Goal: Navigation & Orientation: Find specific page/section

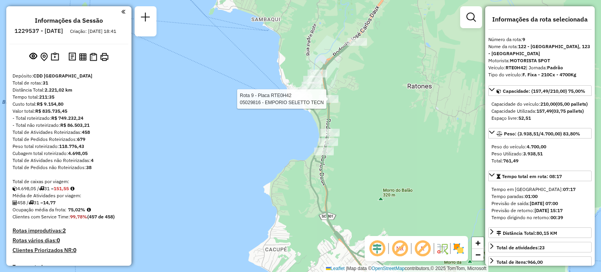
select select "**********"
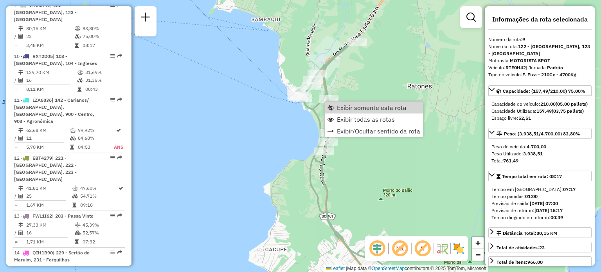
click at [341, 117] on span "Exibir todas as rotas" at bounding box center [366, 119] width 58 height 6
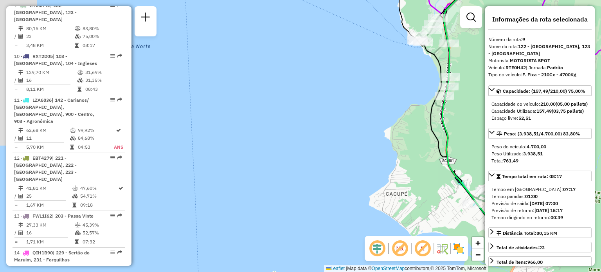
drag, startPoint x: 274, startPoint y: 139, endPoint x: 519, endPoint y: 48, distance: 261.3
click at [515, 49] on hb-router-mapa "Informações da Sessão 1229537 - [DATE] Criação: [DATE] 18:41 Depósito: CDD [GEO…" at bounding box center [300, 136] width 601 height 272
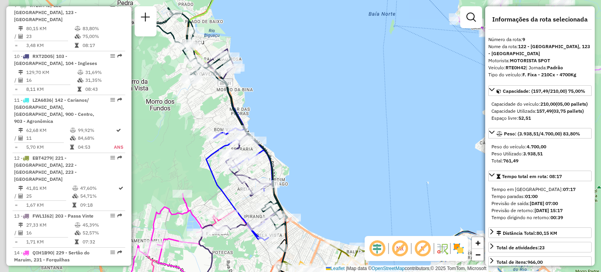
drag, startPoint x: 266, startPoint y: 144, endPoint x: 377, endPoint y: 131, distance: 112.0
click at [376, 131] on div "Janela de atendimento Grade de atendimento Capacidade Transportadoras Veículos …" at bounding box center [300, 136] width 601 height 272
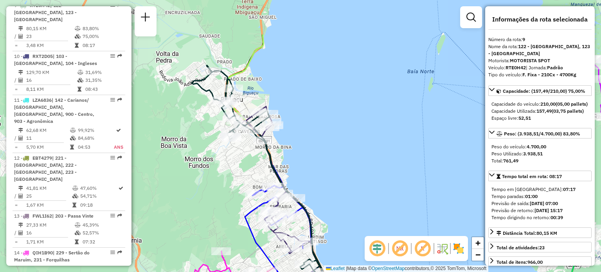
drag, startPoint x: 269, startPoint y: 27, endPoint x: 237, endPoint y: 97, distance: 76.7
click at [272, 92] on div "Janela de atendimento Grade de atendimento Capacidade Transportadoras Veículos …" at bounding box center [300, 136] width 601 height 272
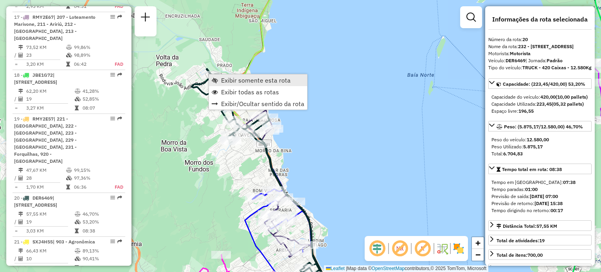
scroll to position [1185, 0]
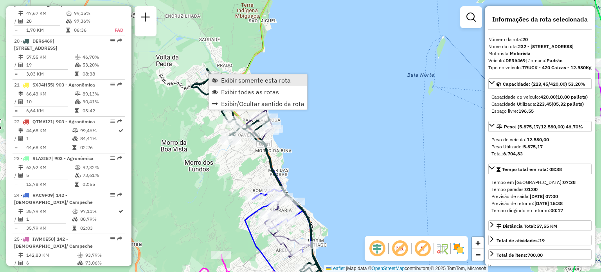
click at [223, 81] on span "Exibir somente esta rota" at bounding box center [256, 80] width 70 height 6
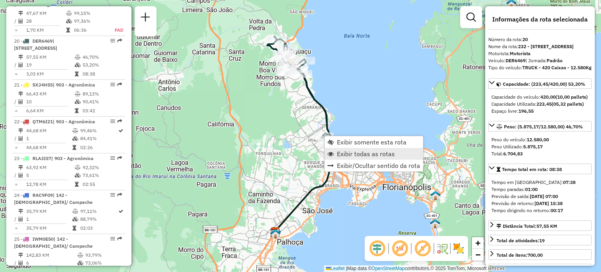
click at [339, 155] on span "Exibir todas as rotas" at bounding box center [366, 154] width 58 height 6
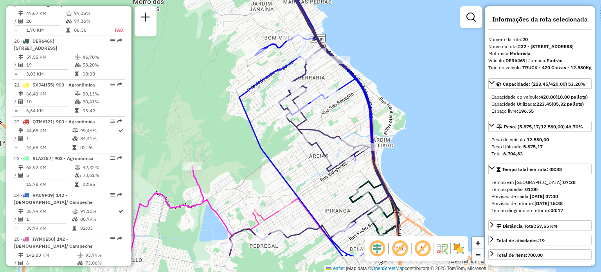
drag, startPoint x: 335, startPoint y: 164, endPoint x: 329, endPoint y: 119, distance: 45.9
click at [341, 101] on div "Janela de atendimento Grade de atendimento Capacidade Transportadoras Veículos …" at bounding box center [300, 136] width 601 height 272
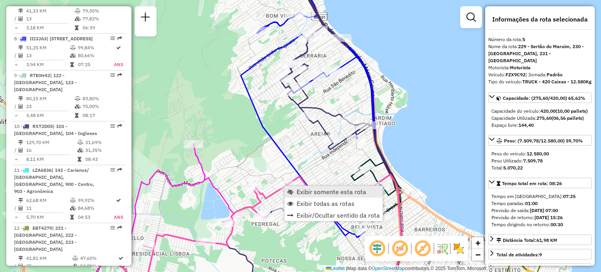
scroll to position [486, 0]
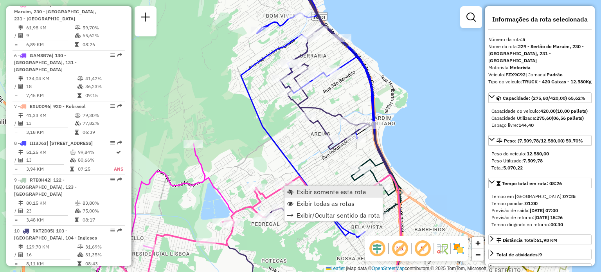
click at [297, 191] on span "Exibir somente esta rota" at bounding box center [332, 192] width 70 height 6
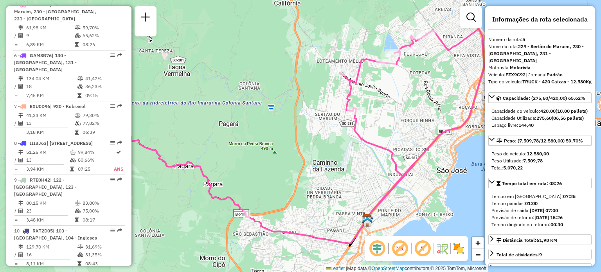
drag, startPoint x: 410, startPoint y: 104, endPoint x: 360, endPoint y: 139, distance: 60.7
click at [360, 139] on div "Janela de atendimento Grade de atendimento Capacidade Transportadoras Veículos …" at bounding box center [300, 136] width 601 height 272
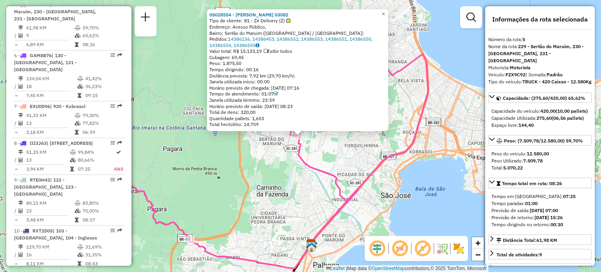
click at [292, 172] on div "05028554 - [PERSON_NAME] 03082 Tipo de cliente: 81 - Zé Delivery (Z) Endereço: …" at bounding box center [300, 136] width 601 height 272
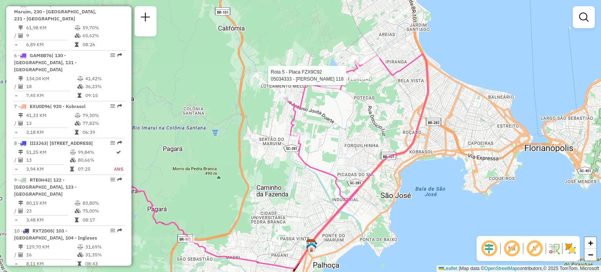
select select "**********"
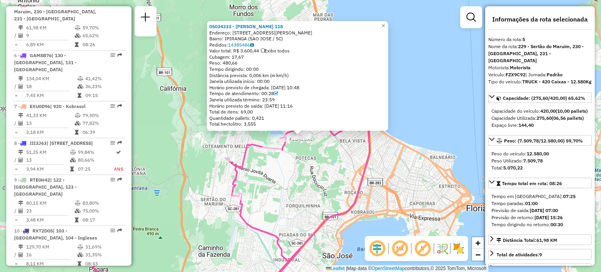
click at [309, 183] on div "05034333 - [PERSON_NAME] 118 Endereço: R [PERSON_NAME] 27 Bairro: IPIRANGA ([GE…" at bounding box center [300, 136] width 601 height 272
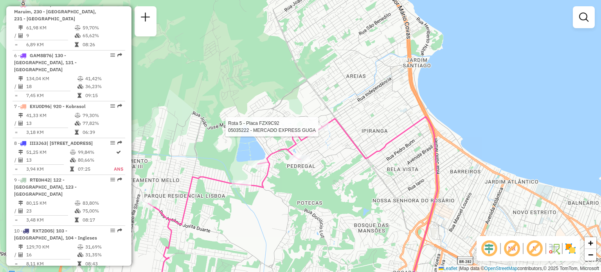
select select "**********"
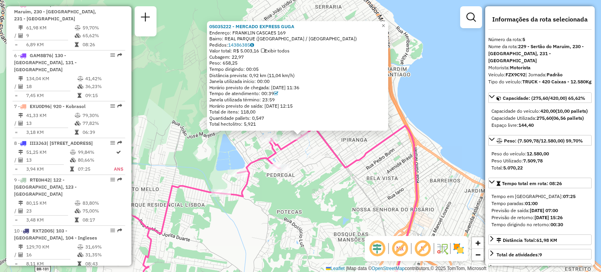
click at [320, 163] on div "05035222 - MERCADO EXPRESS GUGA Endereço: FRANKLIN CASCAES 169 Bairro: REAL PAR…" at bounding box center [300, 136] width 601 height 272
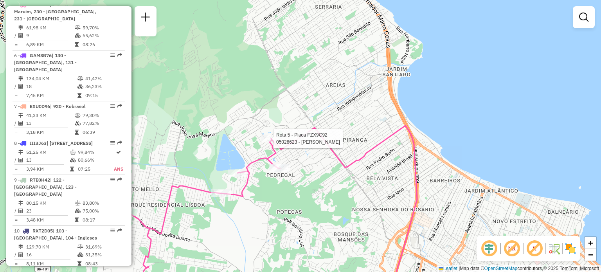
select select "**********"
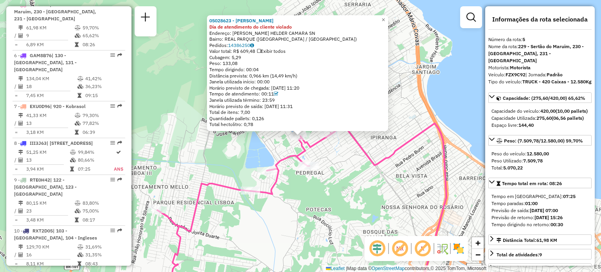
click at [247, 152] on div "05028623 - IRINEU [PERSON_NAME] Dia de atendimento do cliente violado Endereço:…" at bounding box center [300, 136] width 601 height 272
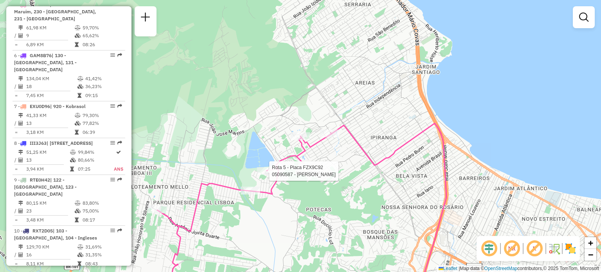
click at [262, 175] on div at bounding box center [267, 171] width 20 height 8
select select "**********"
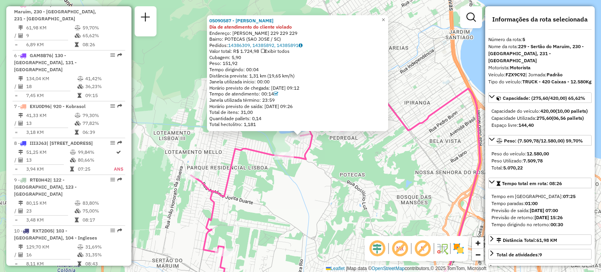
click at [241, 168] on div "05090587 - [PERSON_NAME] Dia de atendimento do cliente violado Endereço: [PERSO…" at bounding box center [300, 136] width 601 height 272
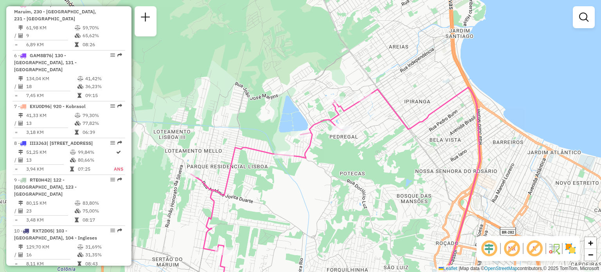
drag, startPoint x: 243, startPoint y: 155, endPoint x: 276, endPoint y: 108, distance: 57.9
click at [276, 109] on div "Janela de atendimento Grade de atendimento Capacidade Transportadoras Veículos …" at bounding box center [300, 136] width 601 height 272
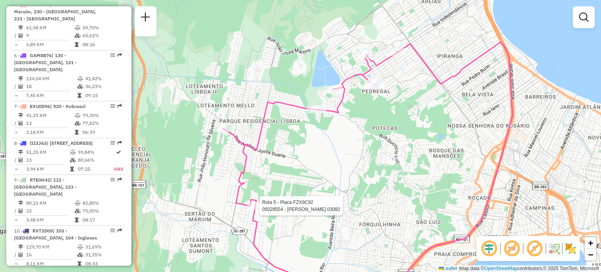
select select "**********"
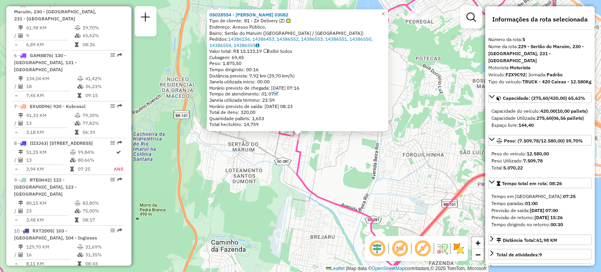
drag, startPoint x: 303, startPoint y: 173, endPoint x: 297, endPoint y: 165, distance: 9.7
click at [303, 172] on div "05028554 - [PERSON_NAME] 03082 Tipo de cliente: 81 - Zé Delivery (Z) Endereço: …" at bounding box center [300, 136] width 601 height 272
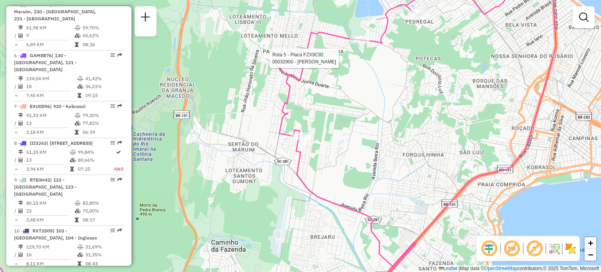
select select "**********"
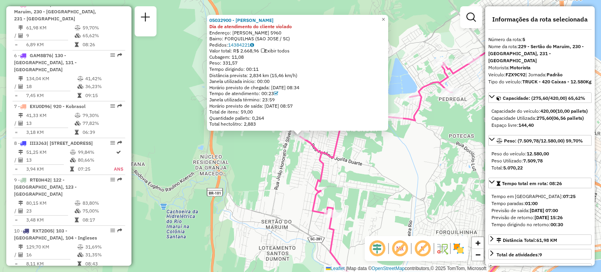
click at [386, 170] on div "05032900 - [PERSON_NAME] Dia de atendimento do cliente violado Endereço: [PERSO…" at bounding box center [300, 136] width 601 height 272
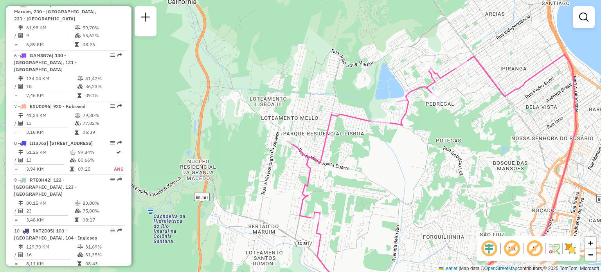
drag, startPoint x: 408, startPoint y: 150, endPoint x: 367, endPoint y: 153, distance: 40.8
click at [370, 161] on div "Janela de atendimento Grade de atendimento Capacidade Transportadoras Veículos …" at bounding box center [300, 136] width 601 height 272
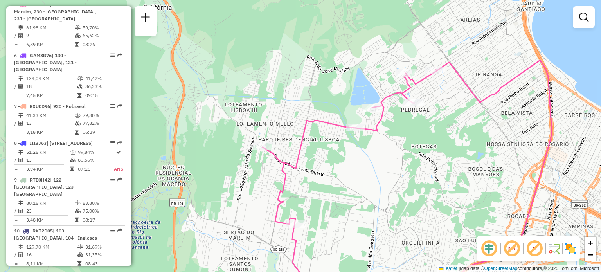
click at [354, 132] on div at bounding box center [356, 128] width 20 height 8
select select "**********"
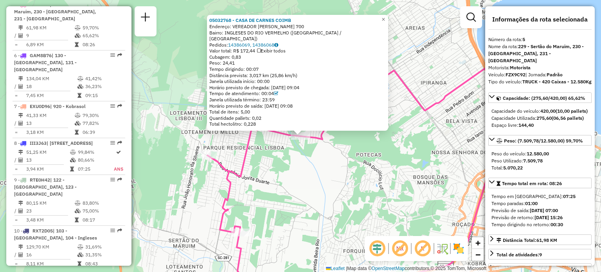
click at [358, 178] on div "05032768 - CASA DE CARNES COIMB Endereço: VEREADOR ONILDO LEMOS 700 Bairro: ING…" at bounding box center [300, 136] width 601 height 272
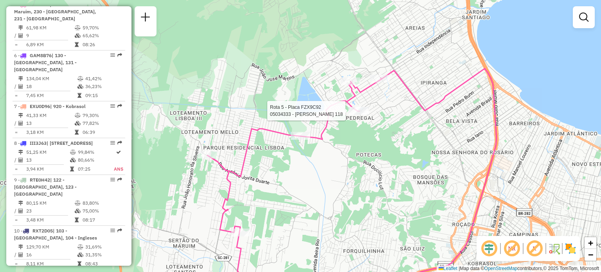
select select "**********"
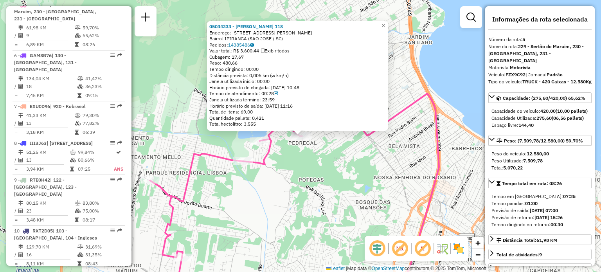
click at [335, 168] on div "05034333 - [PERSON_NAME] 118 Endereço: R [PERSON_NAME] 27 Bairro: IPIRANGA ([GE…" at bounding box center [300, 136] width 601 height 272
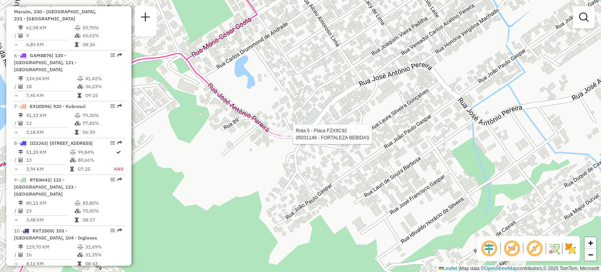
select select "**********"
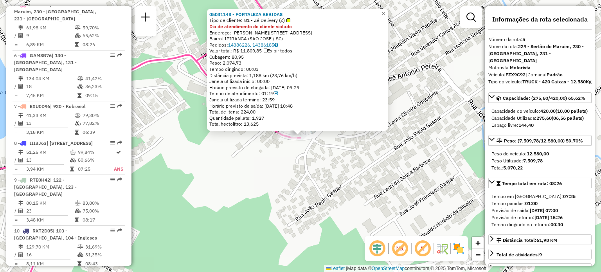
click at [294, 164] on div "05031148 - FORTALEZA BEBIDAS Tipo de cliente: 81 - Zé Delivery (Z) Dia de atend…" at bounding box center [300, 136] width 601 height 272
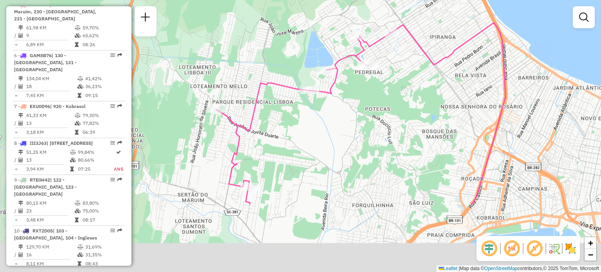
drag, startPoint x: 229, startPoint y: 169, endPoint x: 305, endPoint y: 62, distance: 131.0
click at [305, 63] on div "Janela de atendimento Grade de atendimento Capacidade Transportadoras Veículos …" at bounding box center [300, 136] width 601 height 272
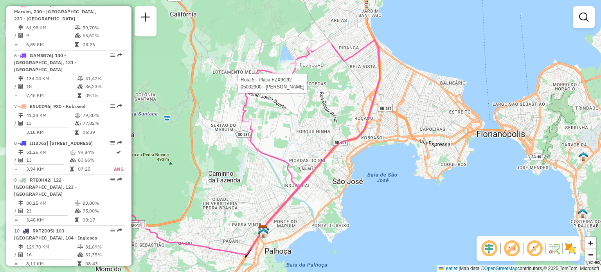
select select "**********"
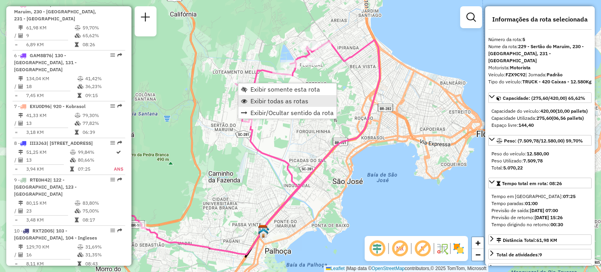
click at [270, 103] on span "Exibir todas as rotas" at bounding box center [280, 101] width 58 height 6
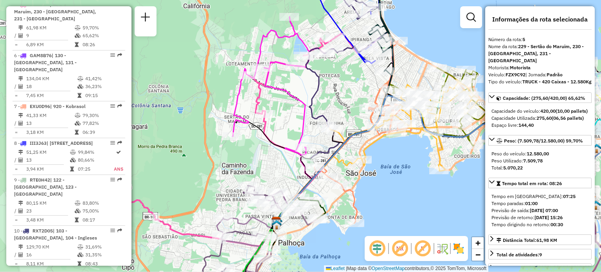
drag, startPoint x: 283, startPoint y: 119, endPoint x: 295, endPoint y: 112, distance: 14.0
click at [295, 112] on div "Janela de atendimento Grade de atendimento Capacidade Transportadoras Veículos …" at bounding box center [300, 136] width 601 height 272
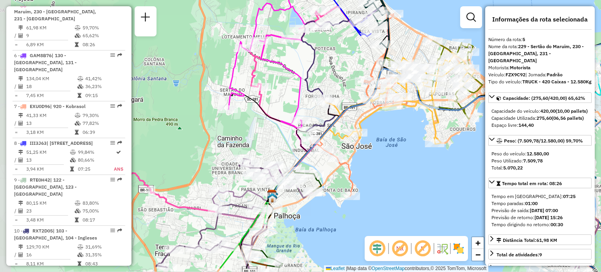
drag, startPoint x: 238, startPoint y: 133, endPoint x: 271, endPoint y: 109, distance: 40.6
click at [301, 106] on icon at bounding box center [279, 59] width 101 height 138
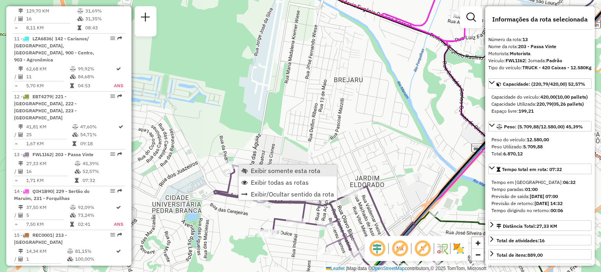
scroll to position [850, 0]
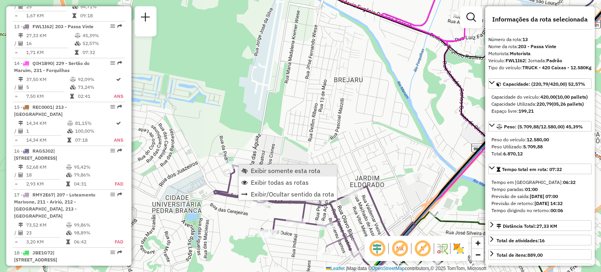
click at [246, 167] on link "Exibir somente esta rota" at bounding box center [288, 171] width 98 height 12
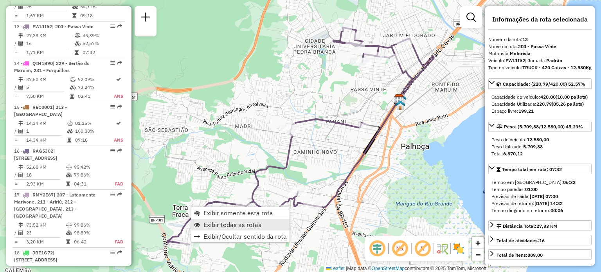
click at [208, 225] on span "Exibir todas as rotas" at bounding box center [233, 225] width 58 height 6
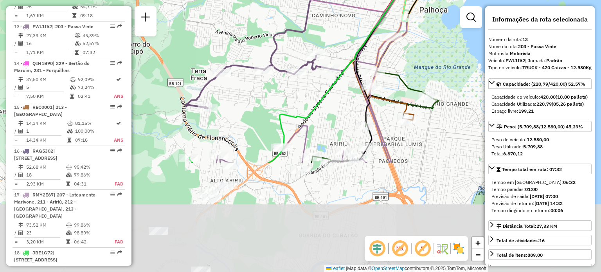
drag, startPoint x: 227, startPoint y: 224, endPoint x: 246, endPoint y: 88, distance: 137.1
click at [246, 88] on div "Janela de atendimento Grade de atendimento Capacidade Transportadoras Veículos …" at bounding box center [300, 136] width 601 height 272
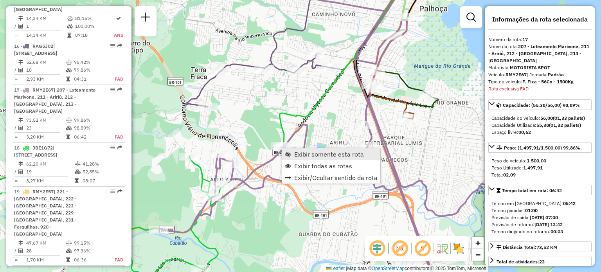
scroll to position [1026, 0]
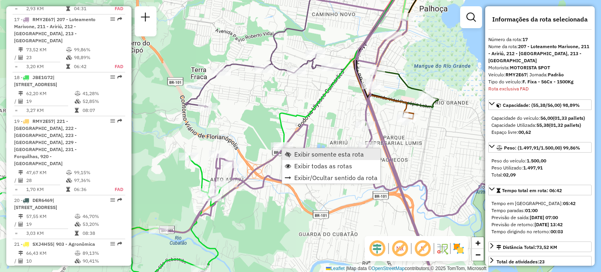
click at [291, 152] on link "Exibir somente esta rota" at bounding box center [331, 154] width 98 height 12
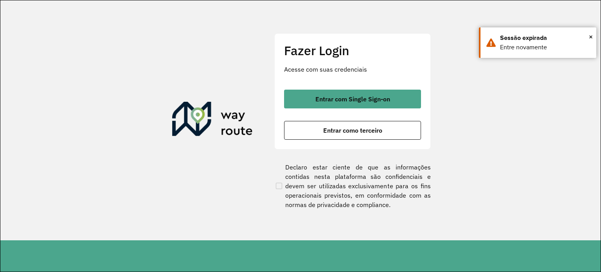
drag, startPoint x: 281, startPoint y: 116, endPoint x: 433, endPoint y: 92, distance: 153.4
click at [432, 92] on section "Fazer Login Acesse com suas credenciais Entrar com Single Sign-on Entrar como t…" at bounding box center [300, 120] width 601 height 240
click at [363, 140] on div "Fazer Login Acesse com suas credenciais Entrar com Single Sign-on Entrar como t…" at bounding box center [352, 91] width 157 height 116
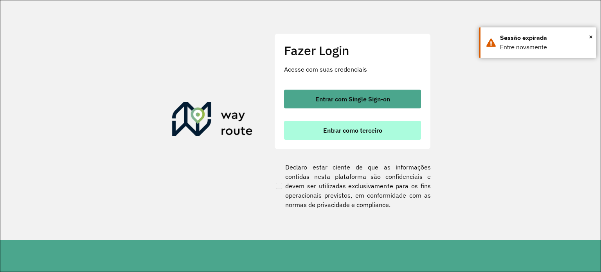
click at [365, 131] on span "Entrar como terceiro" at bounding box center [352, 130] width 59 height 6
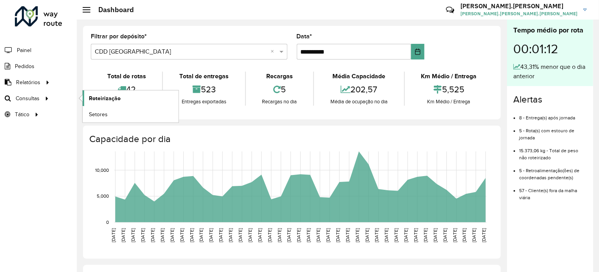
click at [126, 97] on link "Roteirização" at bounding box center [131, 98] width 96 height 16
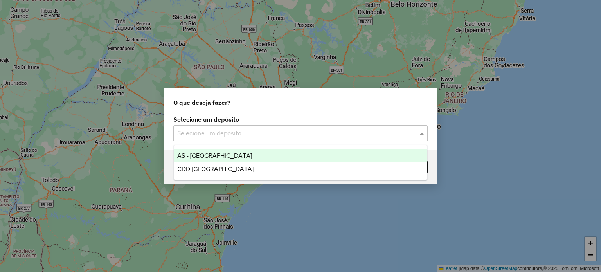
click at [233, 134] on input "text" at bounding box center [292, 133] width 231 height 9
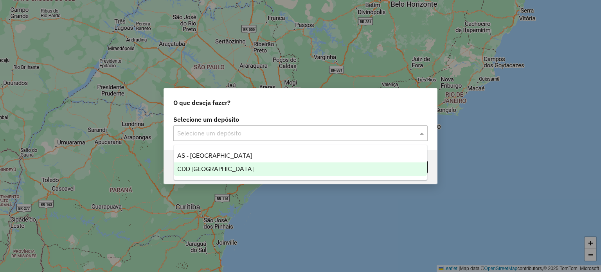
click at [191, 173] on div "CDD [GEOGRAPHIC_DATA]" at bounding box center [300, 168] width 253 height 13
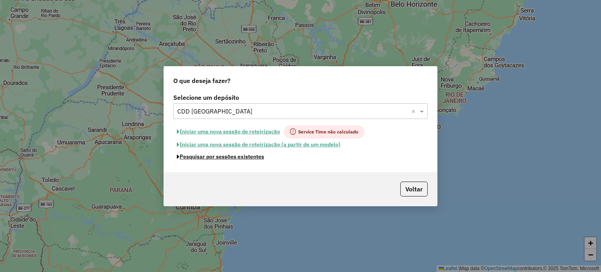
click at [214, 157] on button "Pesquisar por sessões existentes" at bounding box center [220, 157] width 94 height 12
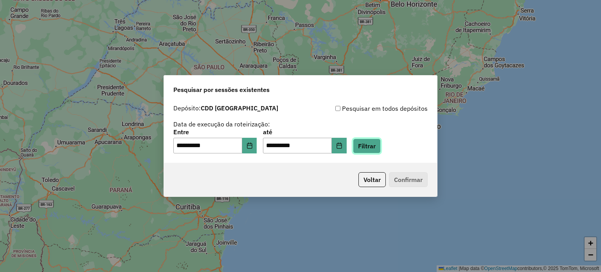
click at [376, 144] on button "Filtrar" at bounding box center [367, 146] width 28 height 15
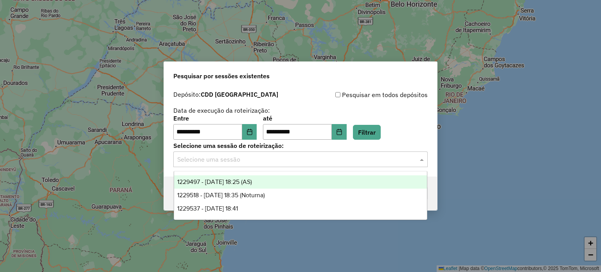
click at [327, 164] on input "text" at bounding box center [292, 159] width 231 height 9
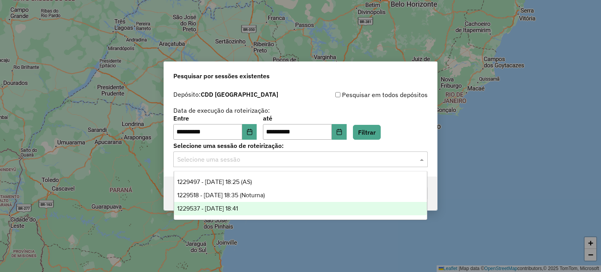
click at [254, 209] on div "1229537 - 14/08/2025 18:41" at bounding box center [300, 208] width 253 height 13
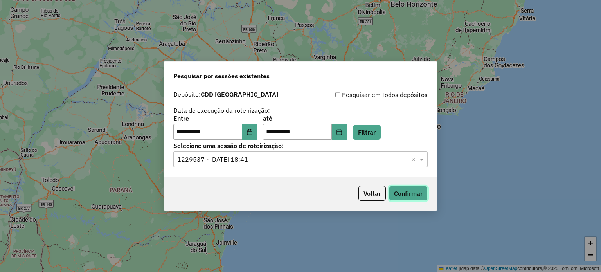
click at [406, 196] on button "Confirmar" at bounding box center [408, 193] width 39 height 15
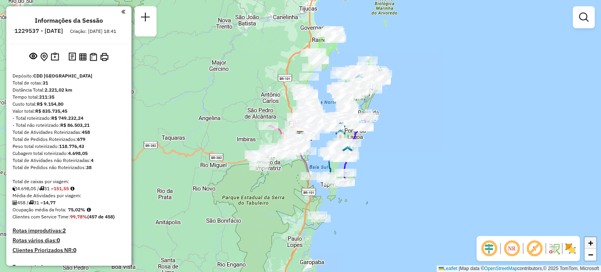
click at [594, 244] on span "+" at bounding box center [591, 243] width 5 height 10
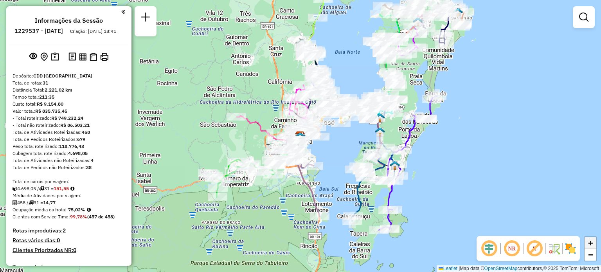
click at [594, 244] on span "+" at bounding box center [591, 243] width 5 height 10
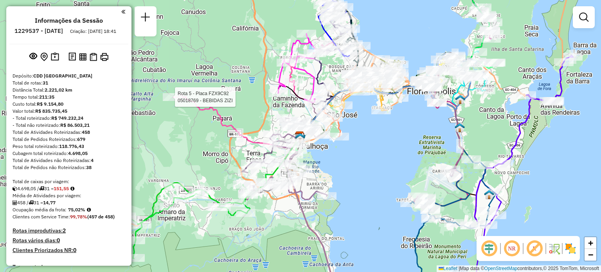
select select "**********"
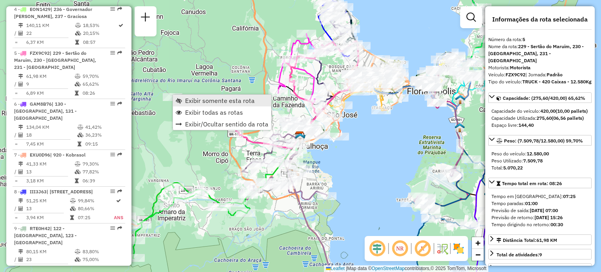
scroll to position [486, 0]
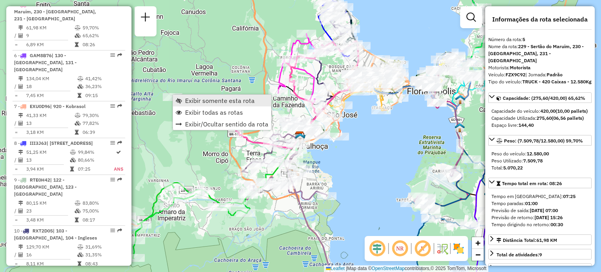
click at [184, 102] on link "Exibir somente esta rota" at bounding box center [222, 101] width 98 height 12
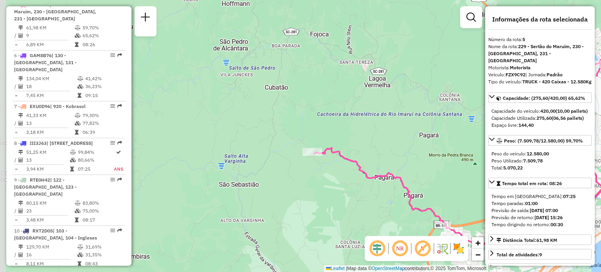
drag, startPoint x: 192, startPoint y: 134, endPoint x: 379, endPoint y: 149, distance: 187.8
click at [379, 149] on div "Janela de atendimento Grade de atendimento Capacidade Transportadoras Veículos …" at bounding box center [300, 136] width 601 height 272
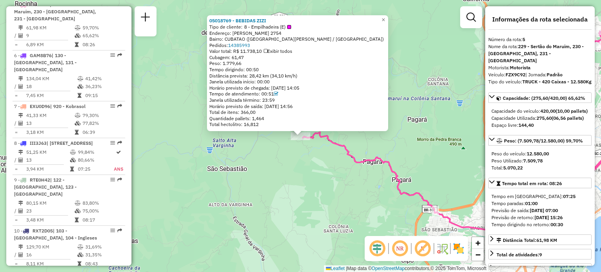
click at [242, 186] on div "05018769 - BEBIDAS ZIZI Tipo de cliente: 8 - Empilhadeira (E) Endereço: BERTOLD…" at bounding box center [300, 136] width 601 height 272
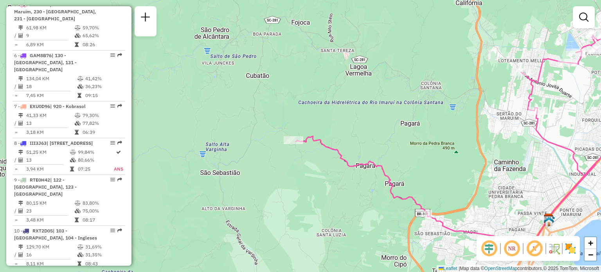
drag, startPoint x: 429, startPoint y: 92, endPoint x: 264, endPoint y: 125, distance: 169.0
click at [271, 125] on div "Janela de atendimento Grade de atendimento Capacidade Transportadoras Veículos …" at bounding box center [300, 136] width 601 height 272
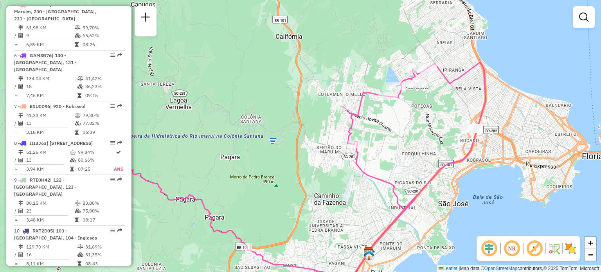
drag, startPoint x: 450, startPoint y: 89, endPoint x: 389, endPoint y: 91, distance: 61.5
click at [385, 90] on div "Janela de atendimento Grade de atendimento Capacidade Transportadoras Veículos …" at bounding box center [300, 136] width 601 height 272
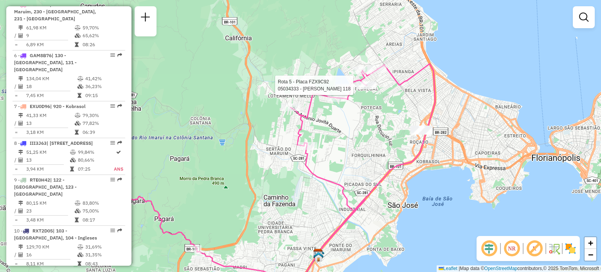
select select "**********"
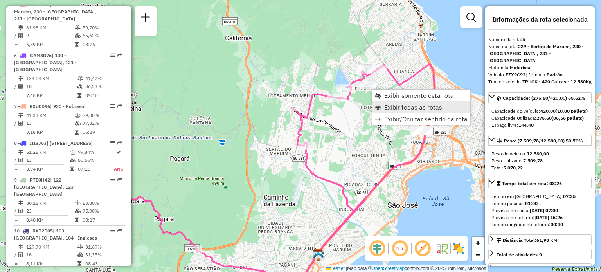
click at [398, 108] on span "Exibir todas as rotas" at bounding box center [414, 107] width 58 height 6
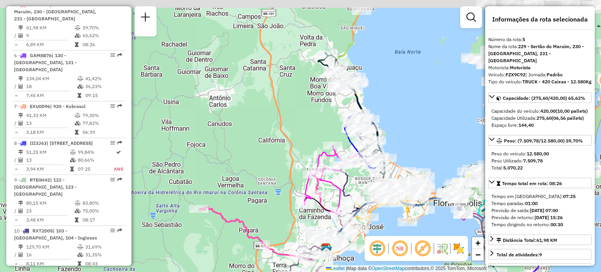
drag, startPoint x: 406, startPoint y: 61, endPoint x: 390, endPoint y: 121, distance: 61.9
click at [406, 133] on div "Janela de atendimento Grade de atendimento Capacidade Transportadoras Veículos …" at bounding box center [300, 136] width 601 height 272
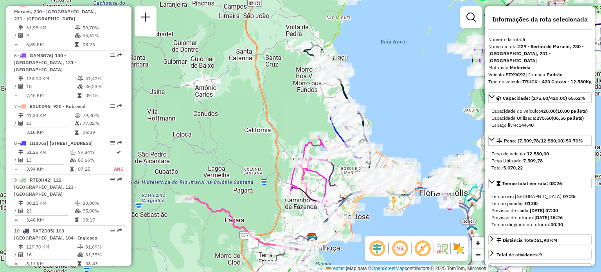
drag, startPoint x: 381, startPoint y: 67, endPoint x: 368, endPoint y: 188, distance: 121.6
click at [368, 188] on div "Janela de atendimento Grade de atendimento Capacidade Transportadoras Veículos …" at bounding box center [300, 136] width 601 height 272
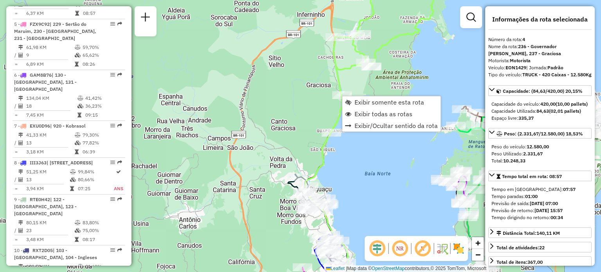
scroll to position [442, 0]
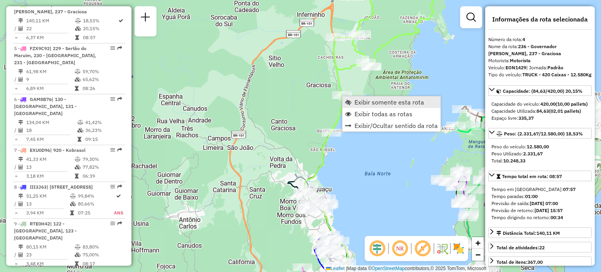
click at [350, 100] on span "Exibir somente esta rota" at bounding box center [348, 102] width 6 height 6
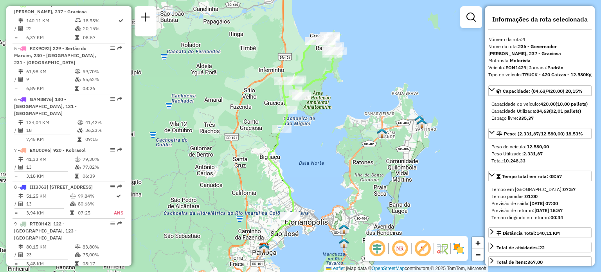
drag, startPoint x: 323, startPoint y: 108, endPoint x: 308, endPoint y: 125, distance: 23.0
click at [319, 127] on div "Janela de atendimento Grade de atendimento Capacidade Transportadoras Veículos …" at bounding box center [300, 136] width 601 height 272
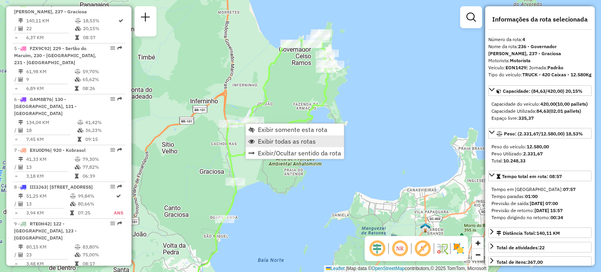
click at [271, 140] on span "Exibir todas as rotas" at bounding box center [287, 141] width 58 height 6
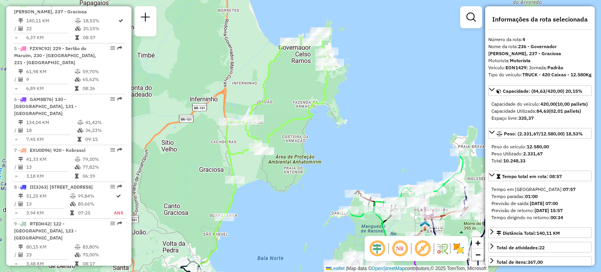
drag, startPoint x: 311, startPoint y: 146, endPoint x: 336, endPoint y: 54, distance: 96.3
click at [335, 59] on div "Janela de atendimento Grade de atendimento Capacidade Transportadoras Veículos …" at bounding box center [300, 136] width 601 height 272
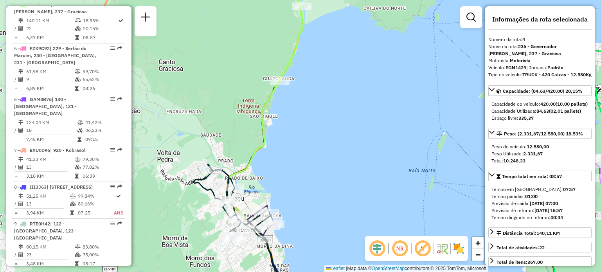
drag, startPoint x: 229, startPoint y: 156, endPoint x: 255, endPoint y: 116, distance: 47.7
click at [255, 117] on div "Rota 20 - Placa DER6469 05038984 - PAULO ROBERTO DREGER Janela de atendimento G…" at bounding box center [300, 136] width 601 height 272
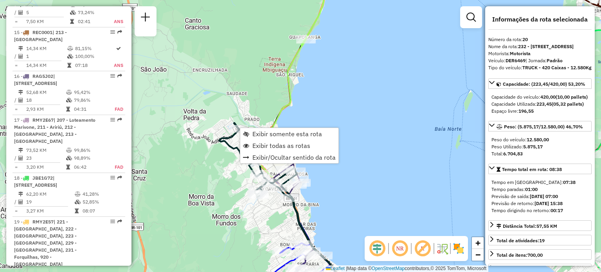
scroll to position [1185, 0]
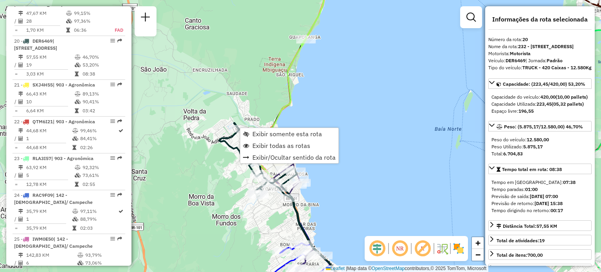
click at [247, 109] on div "Janela de atendimento Grade de atendimento Capacidade Transportadoras Veículos …" at bounding box center [300, 136] width 601 height 272
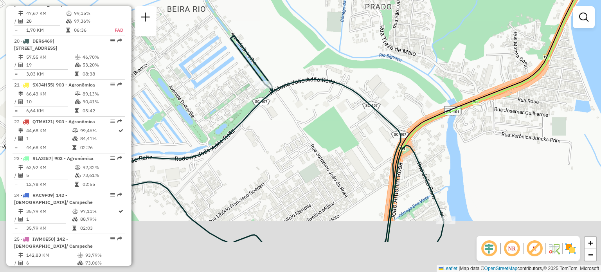
drag, startPoint x: 271, startPoint y: 142, endPoint x: 300, endPoint y: 77, distance: 71.8
click at [300, 77] on icon at bounding box center [278, 139] width 331 height 206
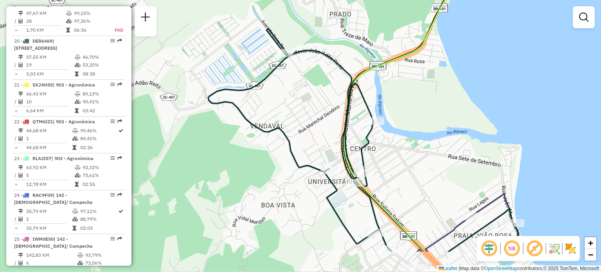
drag, startPoint x: 419, startPoint y: 192, endPoint x: 393, endPoint y: 120, distance: 76.7
click at [407, 114] on div "Janela de atendimento Grade de atendimento Capacidade Transportadoras Veículos …" at bounding box center [300, 136] width 601 height 272
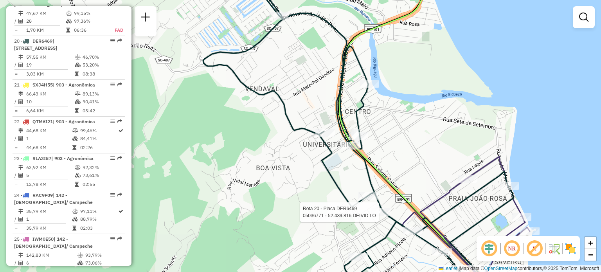
select select "**********"
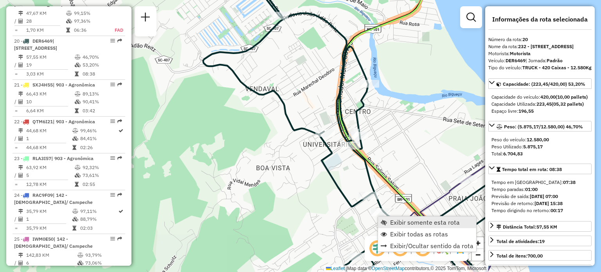
click at [394, 219] on span "Exibir somente esta rota" at bounding box center [425, 222] width 70 height 6
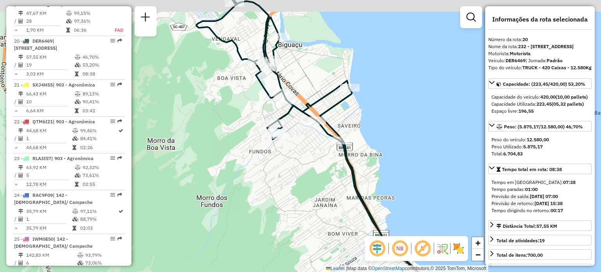
drag, startPoint x: 292, startPoint y: 74, endPoint x: 318, endPoint y: 130, distance: 61.9
click at [318, 130] on div "Janela de atendimento Grade de atendimento Capacidade Transportadoras Veículos …" at bounding box center [300, 136] width 601 height 272
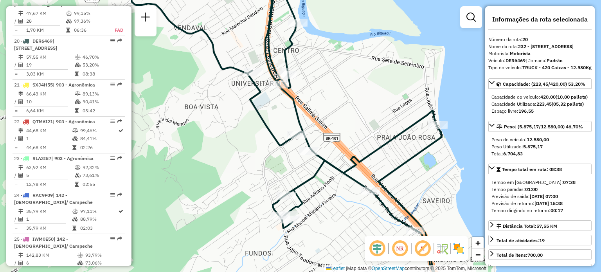
drag, startPoint x: 355, startPoint y: 137, endPoint x: 305, endPoint y: 77, distance: 78.2
click at [308, 69] on div "Janela de atendimento Grade de atendimento Capacidade Transportadoras Veículos …" at bounding box center [300, 136] width 601 height 272
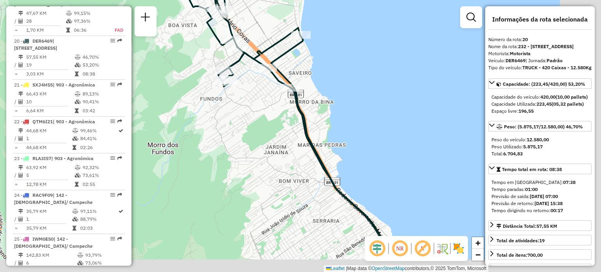
drag, startPoint x: 359, startPoint y: 161, endPoint x: 291, endPoint y: 94, distance: 95.3
click at [290, 90] on icon at bounding box center [265, 89] width 235 height 305
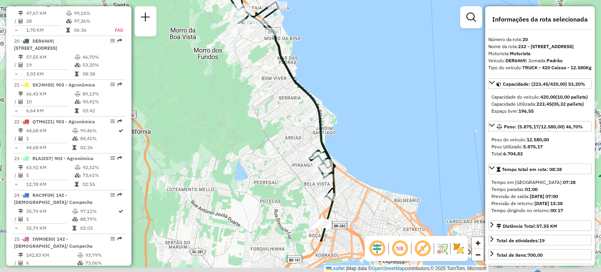
drag, startPoint x: 345, startPoint y: 153, endPoint x: 321, endPoint y: 62, distance: 94.6
click at [324, 72] on div "Janela de atendimento Grade de atendimento Capacidade Transportadoras Veículos …" at bounding box center [300, 136] width 601 height 272
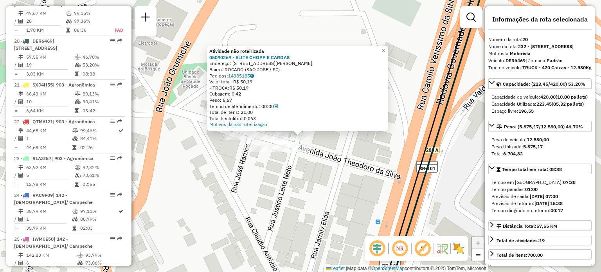
click at [330, 159] on div "Atividade não roteirizada 05090269 - ELITE CHOPP E CARGAS Endereço: RUA JUSTINO…" at bounding box center [300, 136] width 601 height 272
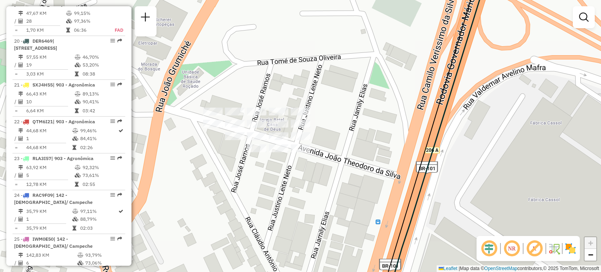
click at [514, 249] on em at bounding box center [512, 248] width 19 height 19
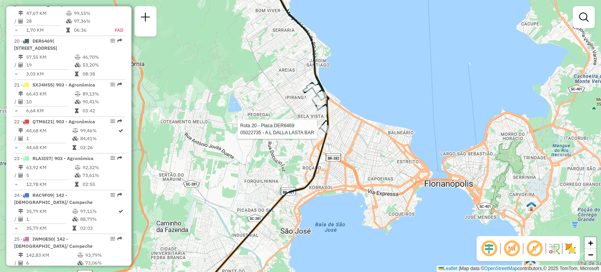
select select "**********"
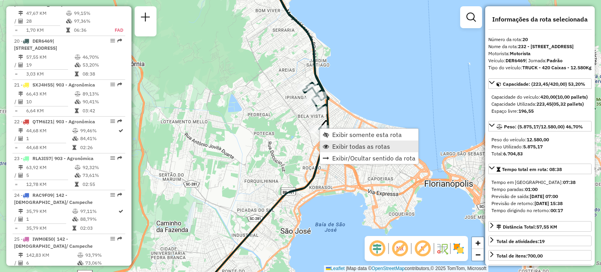
click at [338, 146] on span "Exibir todas as rotas" at bounding box center [361, 146] width 58 height 6
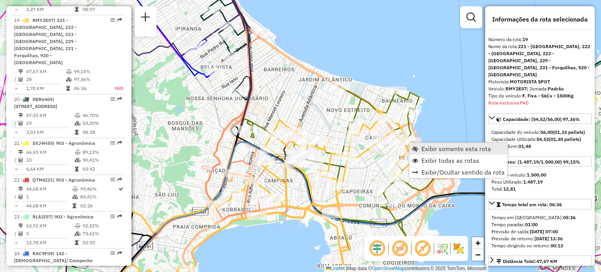
click at [418, 147] on link "Exibir somente esta rota" at bounding box center [459, 149] width 98 height 12
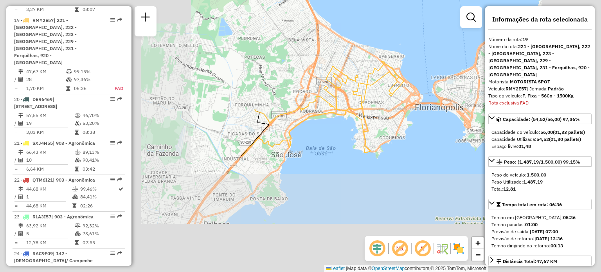
scroll to position [1127, 0]
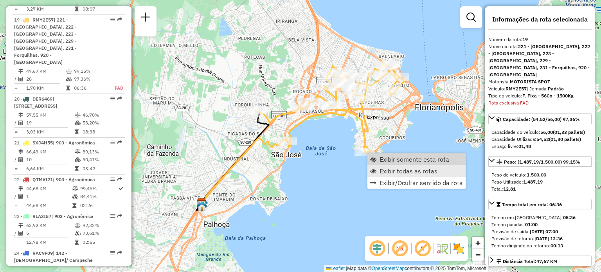
click at [388, 168] on span "Exibir todas as rotas" at bounding box center [409, 171] width 58 height 6
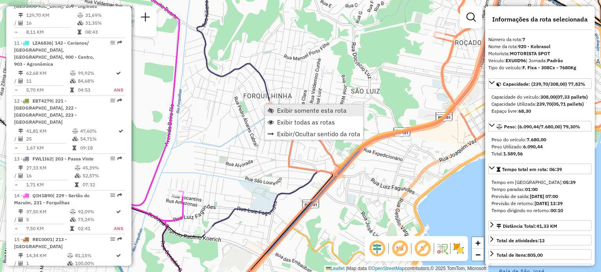
scroll to position [581, 0]
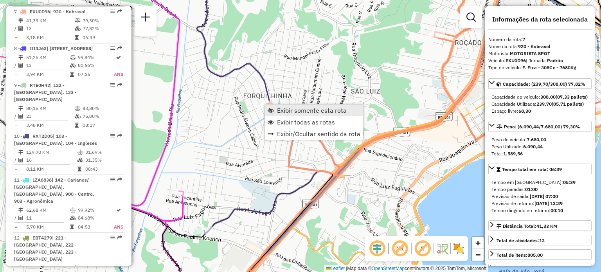
click at [277, 112] on span "Exibir somente esta rota" at bounding box center [312, 110] width 70 height 6
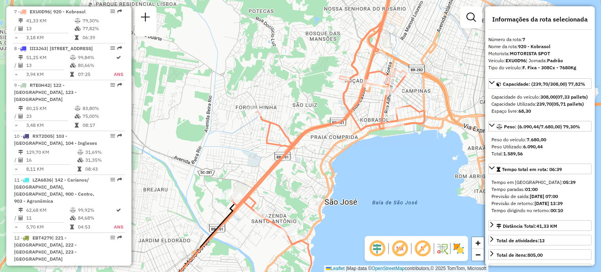
drag, startPoint x: 303, startPoint y: 120, endPoint x: 285, endPoint y: 115, distance: 18.8
click at [286, 116] on div "Janela de atendimento Grade de atendimento Capacidade Transportadoras Veículos …" at bounding box center [300, 136] width 601 height 272
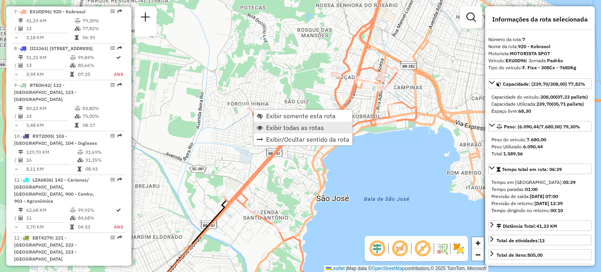
click at [277, 126] on span "Exibir todas as rotas" at bounding box center [295, 128] width 58 height 6
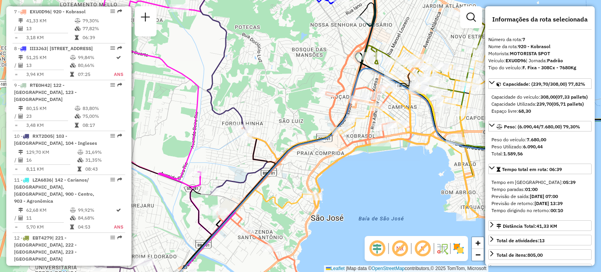
drag, startPoint x: 271, startPoint y: 153, endPoint x: 231, endPoint y: 205, distance: 65.9
click at [232, 205] on icon at bounding box center [399, 194] width 513 height 251
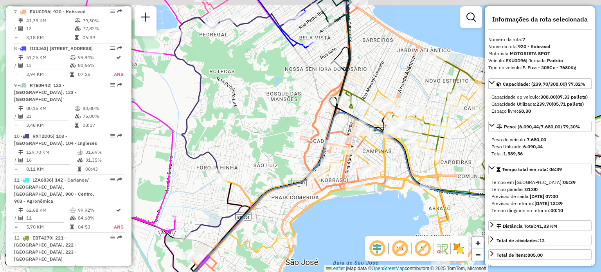
drag, startPoint x: 225, startPoint y: 96, endPoint x: 238, endPoint y: 120, distance: 27.3
click at [237, 118] on div "Janela de atendimento Grade de atendimento Capacidade Transportadoras Veículos …" at bounding box center [300, 136] width 601 height 272
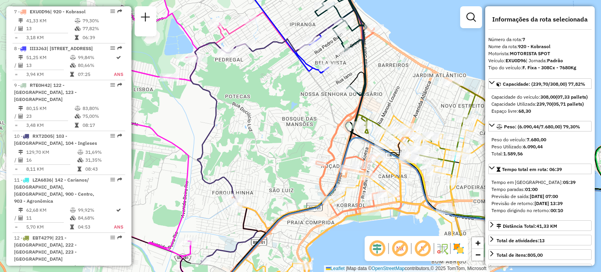
drag, startPoint x: 206, startPoint y: 100, endPoint x: 284, endPoint y: 61, distance: 87.2
click at [282, 64] on icon at bounding box center [272, 118] width 164 height 290
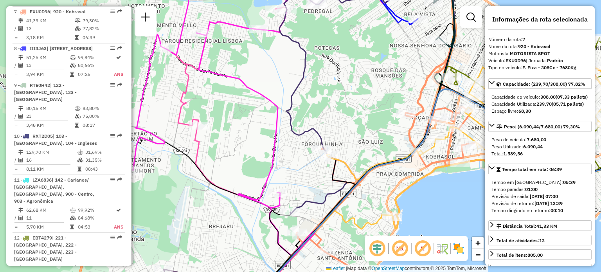
drag, startPoint x: 245, startPoint y: 202, endPoint x: 294, endPoint y: 125, distance: 90.5
click at [294, 126] on icon at bounding box center [234, 89] width 202 height 237
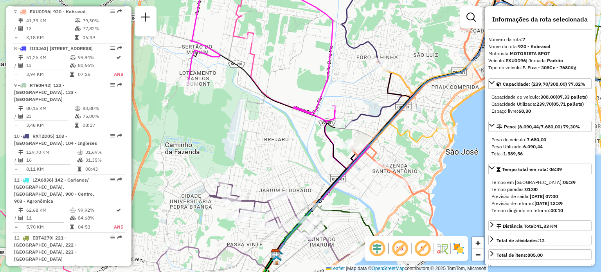
drag, startPoint x: 282, startPoint y: 119, endPoint x: 294, endPoint y: 81, distance: 39.9
click at [289, 182] on icon at bounding box center [228, 240] width 122 height 117
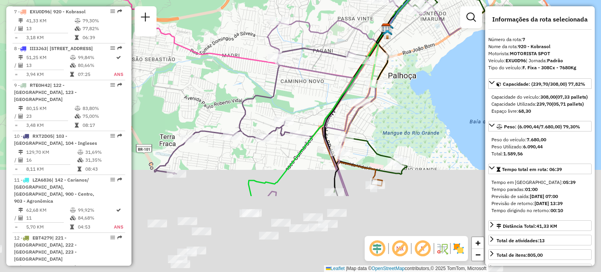
drag, startPoint x: 279, startPoint y: 182, endPoint x: 323, endPoint y: 107, distance: 87.4
click at [324, 110] on div "Janela de atendimento Grade de atendimento Capacidade Transportadoras Veículos …" at bounding box center [300, 136] width 601 height 272
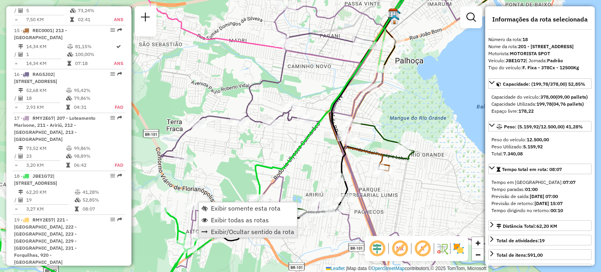
scroll to position [1076, 0]
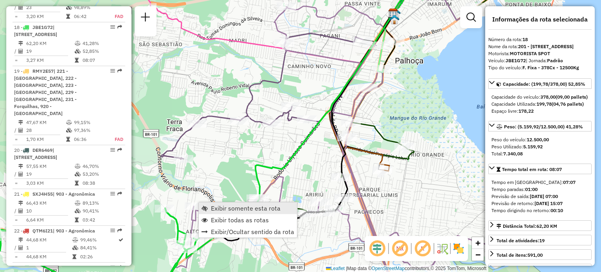
click at [221, 207] on span "Exibir somente esta rota" at bounding box center [246, 208] width 70 height 6
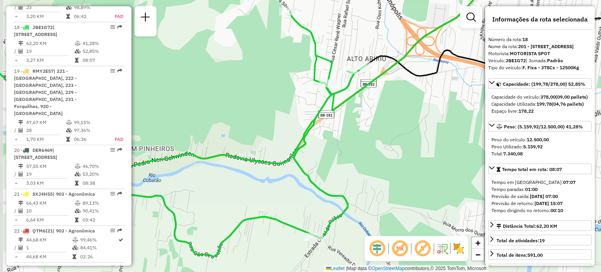
drag, startPoint x: 247, startPoint y: 104, endPoint x: 353, endPoint y: 76, distance: 109.7
click at [326, 81] on div "Janela de atendimento Grade de atendimento Capacidade Transportadoras Veículos …" at bounding box center [300, 136] width 601 height 272
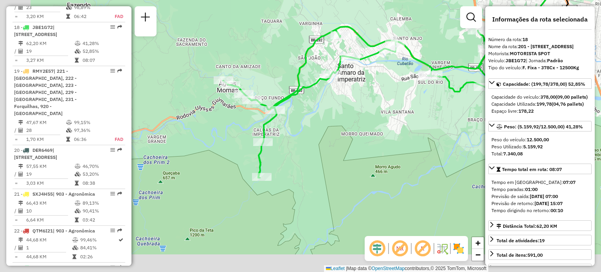
drag, startPoint x: 246, startPoint y: 125, endPoint x: 379, endPoint y: 81, distance: 139.7
click at [379, 81] on div "Janela de atendimento Grade de atendimento Capacidade Transportadoras Veículos …" at bounding box center [300, 136] width 601 height 272
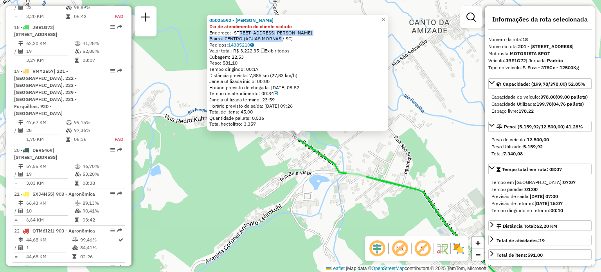
drag, startPoint x: 240, startPoint y: 35, endPoint x: 282, endPoint y: 39, distance: 42.9
click at [282, 39] on div "05025592 - AILSON JOSE MEURER Dia de atendimento do cliente violado Endereço: 0…" at bounding box center [297, 72] width 177 height 110
click at [282, 39] on div "Bairro: CENTRO (AGUAS MORNAS / SC)" at bounding box center [297, 39] width 177 height 6
click at [322, 145] on div "05025592 - AILSON JOSE MEURER Dia de atendimento do cliente violado Endereço: 0…" at bounding box center [300, 136] width 601 height 272
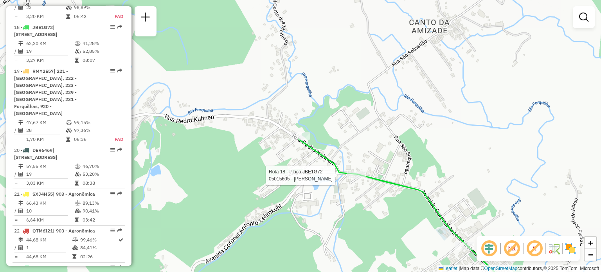
select select "**********"
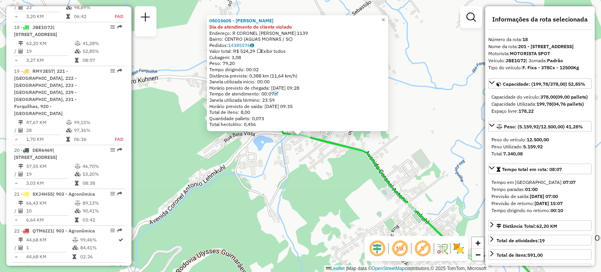
click at [298, 173] on div "05015605 - PEDRO PAULO DE MEDEI Dia de atendimento do cliente violado Endereço:…" at bounding box center [300, 136] width 601 height 272
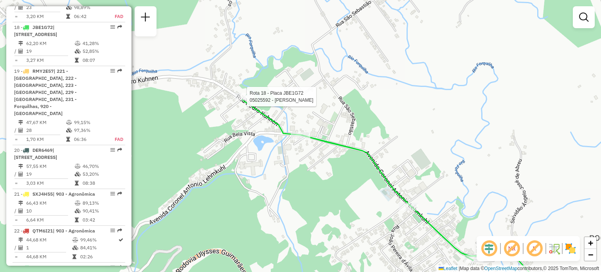
select select "**********"
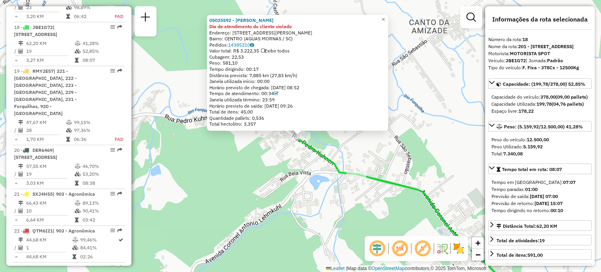
click at [277, 160] on div "05025592 - AILSON JOSE MEURER Dia de atendimento do cliente violado Endereço: 0…" at bounding box center [300, 136] width 601 height 272
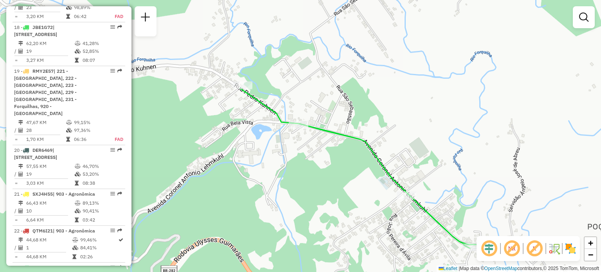
drag, startPoint x: 340, startPoint y: 197, endPoint x: 180, endPoint y: 79, distance: 198.3
click at [176, 79] on div "Janela de atendimento Grade de atendimento Capacidade Transportadoras Veículos …" at bounding box center [300, 136] width 601 height 272
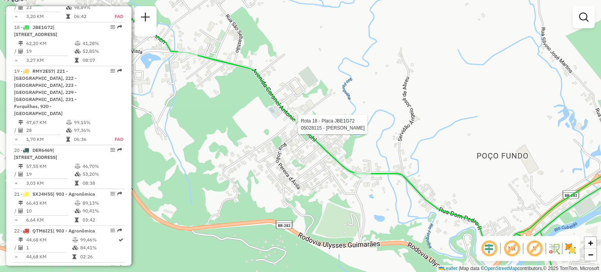
select select "**********"
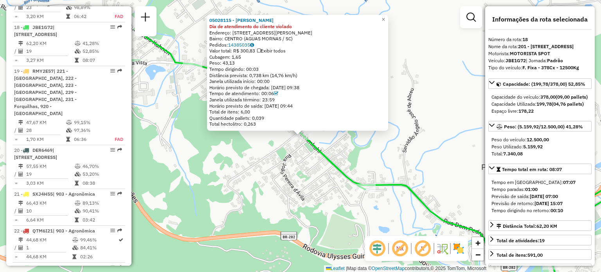
click at [313, 169] on div "05028115 - RUDIA ELVIRA DA ROSA Dia de atendimento do cliente violado Endereço:…" at bounding box center [300, 136] width 601 height 272
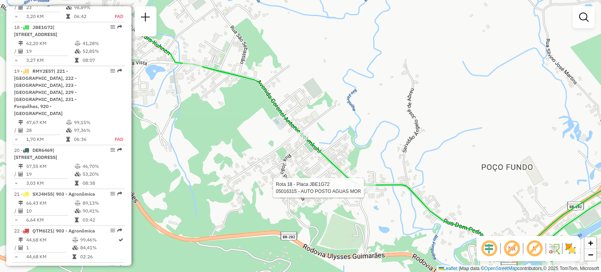
select select "**********"
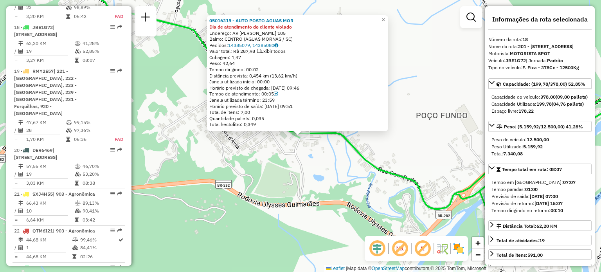
click at [371, 168] on icon at bounding box center [365, 138] width 592 height 322
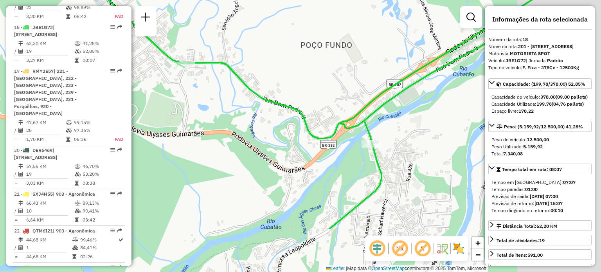
drag, startPoint x: 378, startPoint y: 170, endPoint x: 207, endPoint y: 74, distance: 195.8
click at [206, 69] on icon at bounding box center [249, 68] width 592 height 322
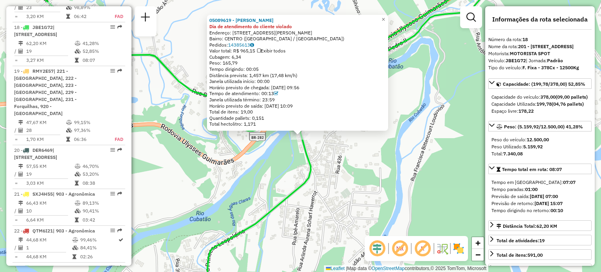
click at [324, 184] on div "05089619 - ELISEU SEEMANN JUNIO Dia de atendimento do cliente violado Endereço:…" at bounding box center [300, 136] width 601 height 272
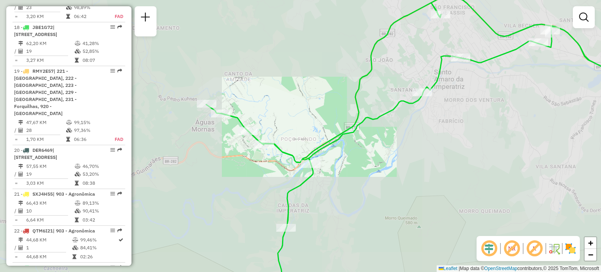
drag, startPoint x: 296, startPoint y: 186, endPoint x: 284, endPoint y: 101, distance: 85.4
click at [284, 102] on div "Janela de atendimento Grade de atendimento Capacidade Transportadoras Veículos …" at bounding box center [300, 136] width 601 height 272
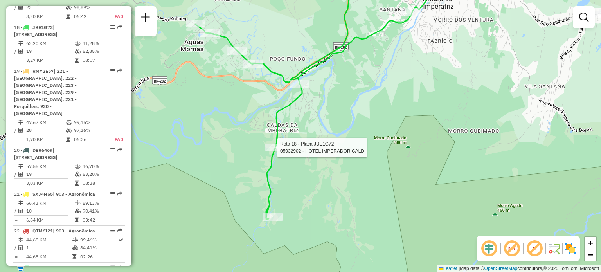
select select "**********"
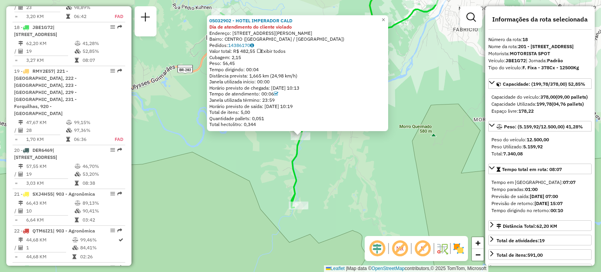
click at [343, 166] on div "05032902 - HOTEL IMPERADOR CALD Dia de atendimento do cliente violado Endereço:…" at bounding box center [300, 136] width 601 height 272
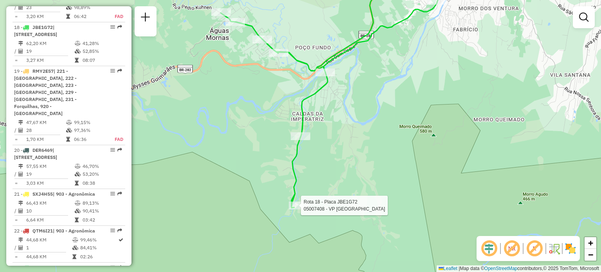
select select "**********"
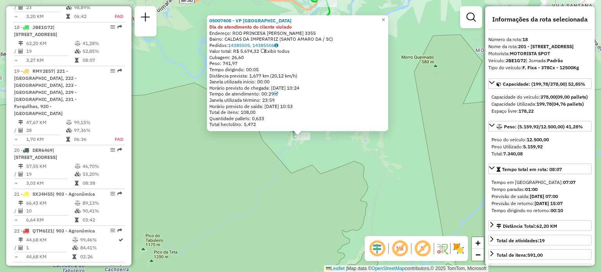
click at [376, 150] on div "05007408 - VP HOTEL PLAZA CALDA Dia de atendimento do cliente violado Endereço:…" at bounding box center [300, 136] width 601 height 272
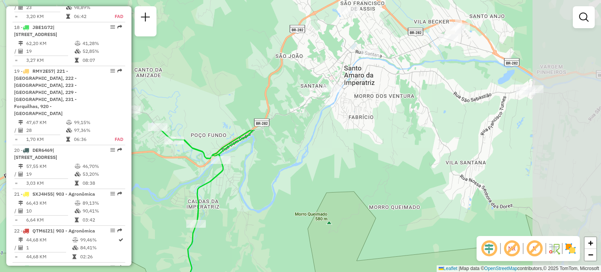
drag, startPoint x: 381, startPoint y: 91, endPoint x: 278, endPoint y: 214, distance: 160.3
click at [276, 249] on div "Janela de atendimento Grade de atendimento Capacidade Transportadoras Veículos …" at bounding box center [300, 136] width 601 height 272
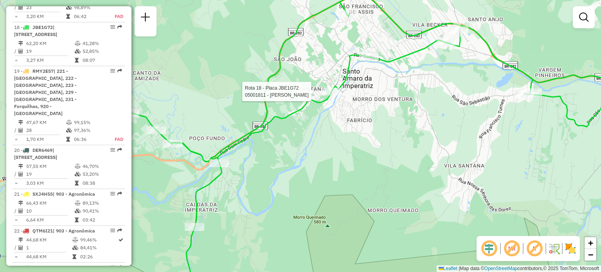
select select "**********"
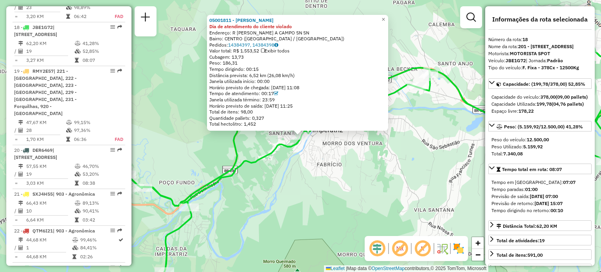
click at [361, 156] on div "05001811 - OSMAR JOSE DE SOUZA Dia de atendimento do cliente violado Endereço: …" at bounding box center [300, 136] width 601 height 272
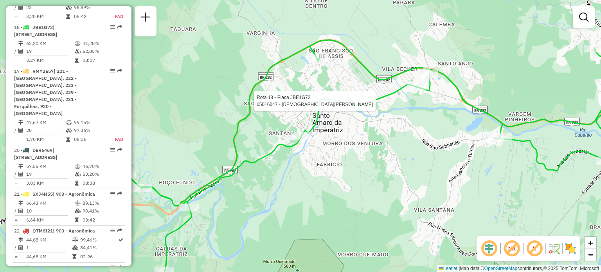
select select "**********"
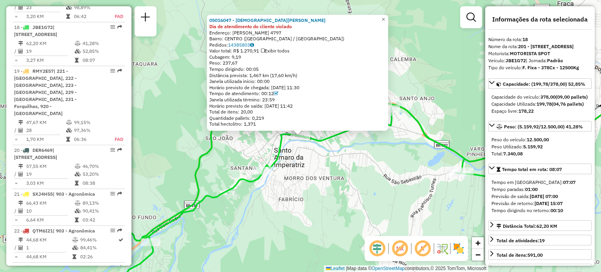
click at [321, 170] on div "05016047 - CRISTIANO DA SILVA M Dia de atendimento do cliente violado Endereço:…" at bounding box center [300, 136] width 601 height 272
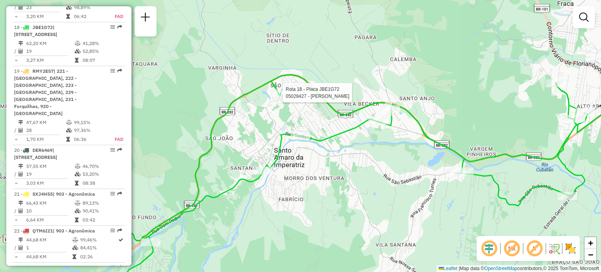
select select "**********"
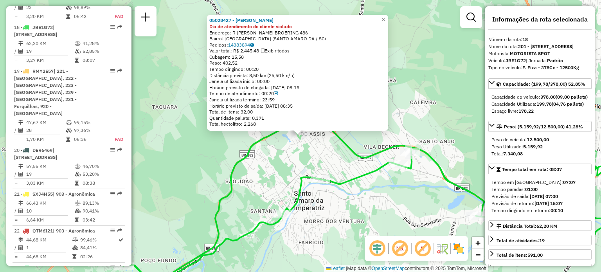
click at [346, 172] on div "05028427 - CARLOS ROBERTO DA CU Dia de atendimento do cliente violado Endereço:…" at bounding box center [300, 136] width 601 height 272
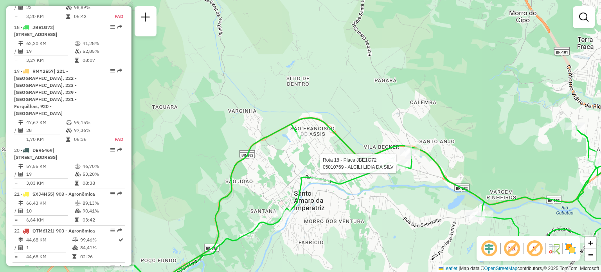
select select "**********"
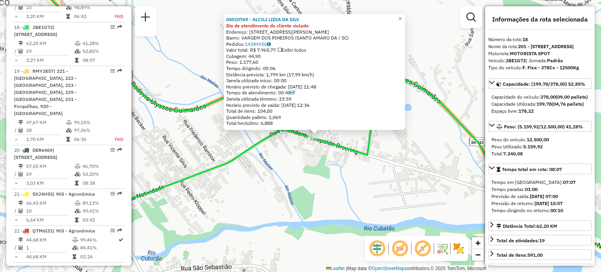
click at [329, 152] on div "05010769 - ALCILI LIDIA DA SILV Dia de atendimento do cliente violado Endereço:…" at bounding box center [300, 136] width 601 height 272
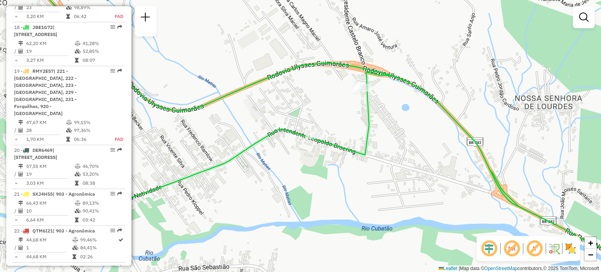
drag, startPoint x: 351, startPoint y: 159, endPoint x: 226, endPoint y: 126, distance: 129.3
click at [227, 126] on div "Janela de atendimento Grade de atendimento Capacidade Transportadoras Veículos …" at bounding box center [300, 136] width 601 height 272
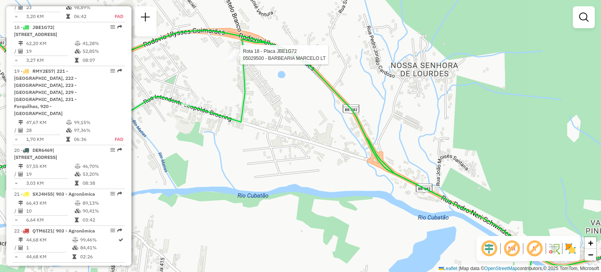
select select "**********"
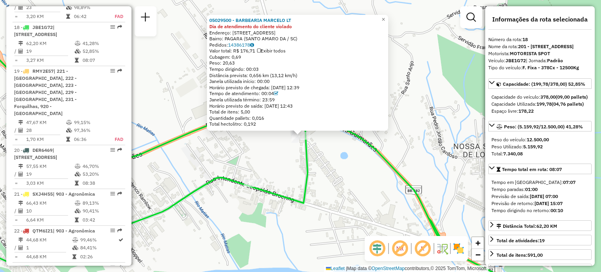
click at [337, 164] on div "05029500 - BARBEARIA MARCELO LT Dia de atendimento do cliente violado Endereço:…" at bounding box center [300, 136] width 601 height 272
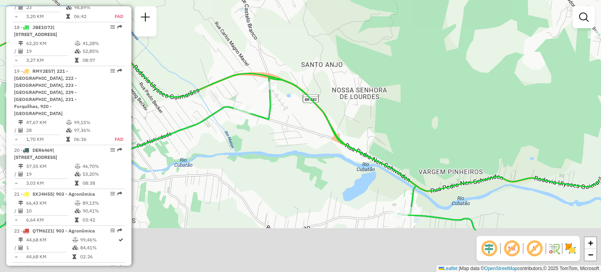
drag, startPoint x: 344, startPoint y: 158, endPoint x: 268, endPoint y: 90, distance: 102.0
click at [284, 100] on div "Janela de atendimento Grade de atendimento Capacidade Transportadoras Veículos …" at bounding box center [300, 136] width 601 height 272
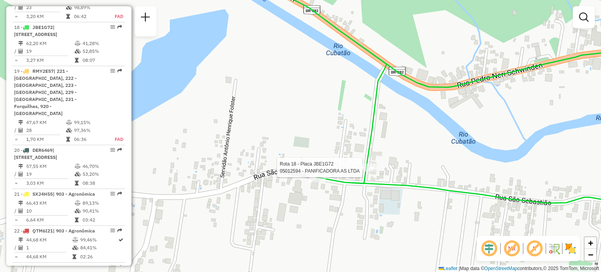
select select "**********"
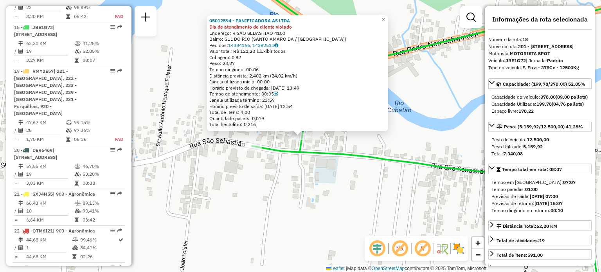
click at [325, 178] on div "05012594 - PANIFICADORA AS LTDA Dia de atendimento do cliente violado Endereço:…" at bounding box center [300, 136] width 601 height 272
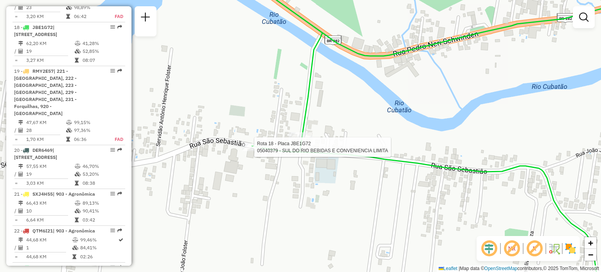
click at [256, 151] on div at bounding box center [252, 147] width 20 height 8
select select "**********"
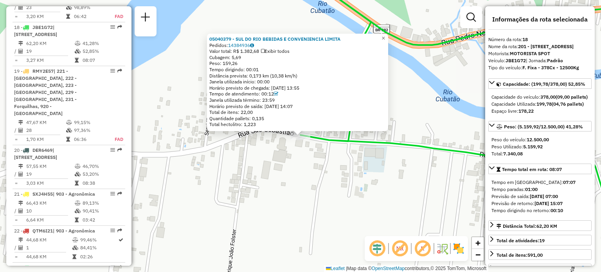
click at [283, 171] on div "05040379 - SUL DO RIO BEBIDAS E CONVENIENCIA LIMITA Pedidos: 14384936 Valor tot…" at bounding box center [300, 136] width 601 height 272
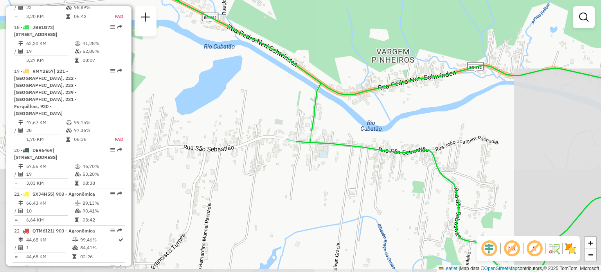
drag, startPoint x: 348, startPoint y: 148, endPoint x: 263, endPoint y: 137, distance: 86.0
click at [266, 137] on icon at bounding box center [399, 121] width 490 height 302
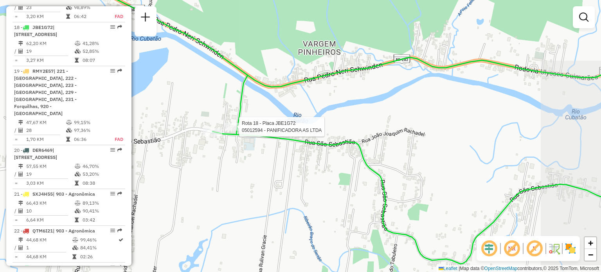
drag, startPoint x: 359, startPoint y: 145, endPoint x: 247, endPoint y: 87, distance: 125.2
click at [247, 87] on icon at bounding box center [374, 118] width 576 height 291
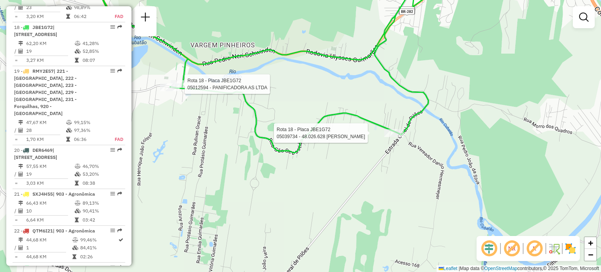
select select "**********"
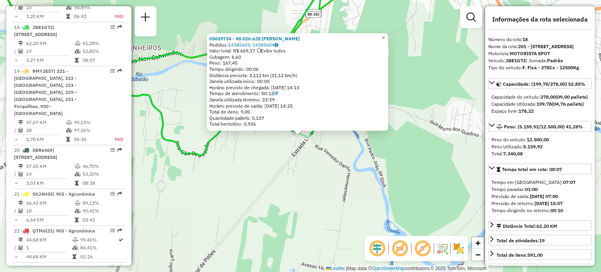
click at [435, 103] on div "05039734 - 48.026.628 KEILA MORALES TRINDADE Pedidos: 14385603, 14385604 Valor …" at bounding box center [300, 136] width 601 height 272
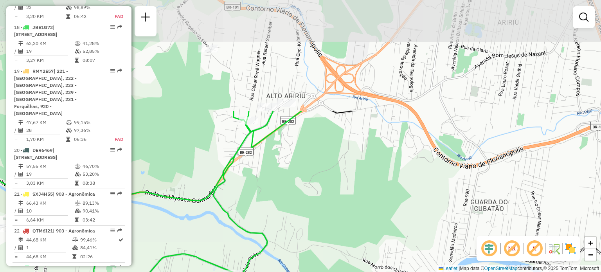
drag, startPoint x: 396, startPoint y: 90, endPoint x: 327, endPoint y: 228, distance: 153.9
click at [328, 227] on div "Janela de atendimento Grade de atendimento Capacidade Transportadoras Veículos …" at bounding box center [300, 136] width 601 height 272
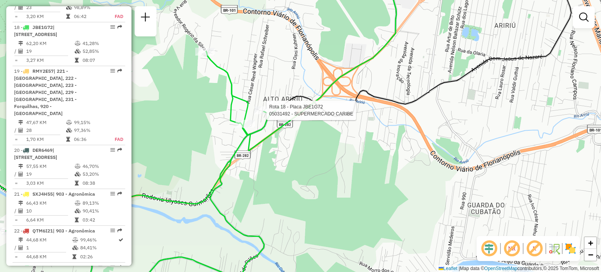
click at [268, 106] on div "Rota 18 - Placa JBE1G72 05031492 - SUPERMERCADO CARIBE Janela de atendimento Gr…" at bounding box center [300, 136] width 601 height 272
select select "**********"
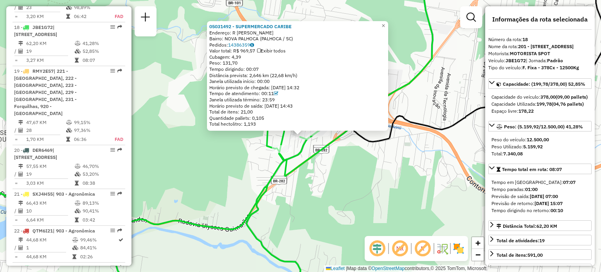
click at [327, 173] on div "05031492 - SUPERMERCADO CARIBE Endereço: R ALEIXO ALVES DE SOUZA SN Bairro: NOV…" at bounding box center [300, 136] width 601 height 272
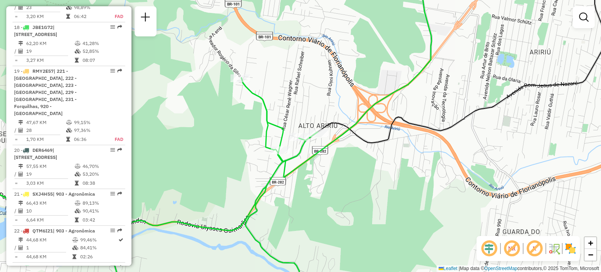
drag, startPoint x: 316, startPoint y: 100, endPoint x: 276, endPoint y: 123, distance: 45.1
click at [287, 122] on div "Janela de atendimento Grade de atendimento Capacidade Transportadoras Veículos …" at bounding box center [300, 136] width 601 height 272
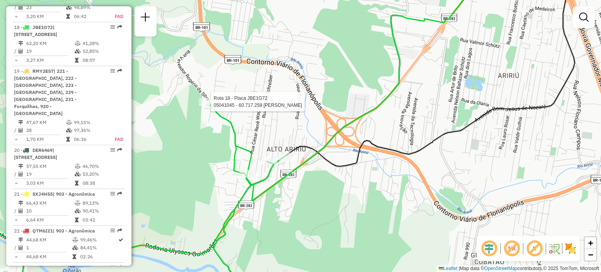
select select "**********"
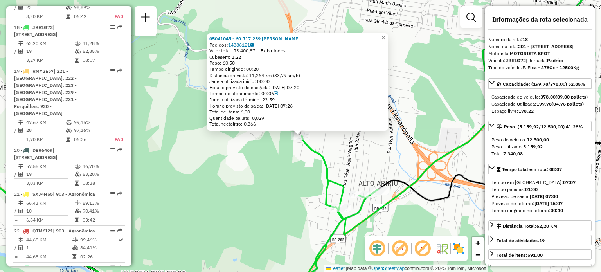
click at [291, 160] on div "05041045 - 60.717.259 DENISE ALESSANDRA WOLFF Pedidos: 14386121 Valor total: R$…" at bounding box center [300, 136] width 601 height 272
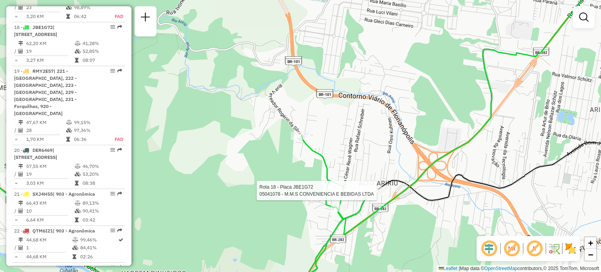
select select "**********"
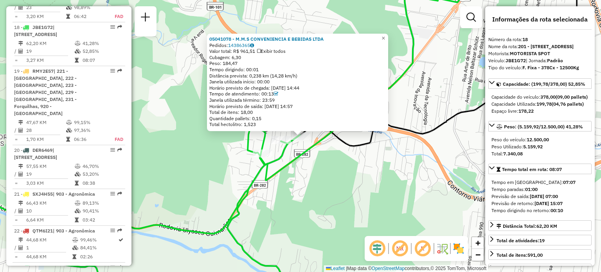
click at [343, 173] on div "05041078 - M.M.S CONVENIENCIA E BEBIDAS LTDA Pedidos: 14386365 Valor total: R$ …" at bounding box center [300, 136] width 601 height 272
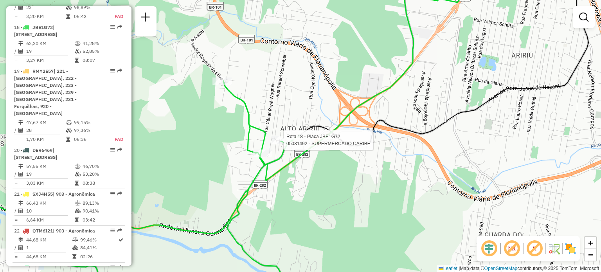
select select "**********"
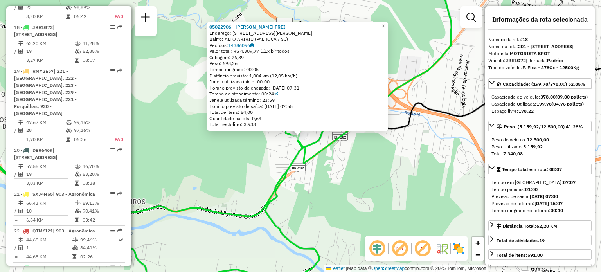
click at [246, 162] on div "05022906 - DENISE KIRCHNER FREI Endereço: R CESAR RENE WAGNER 10 Bairro: ALTO A…" at bounding box center [300, 136] width 601 height 272
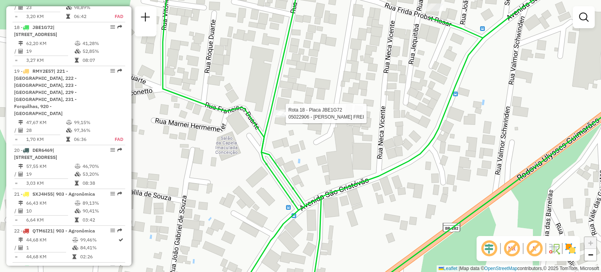
select select "**********"
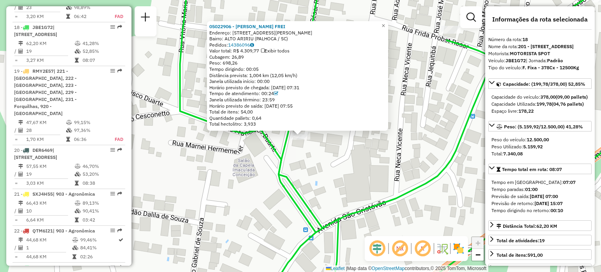
click at [345, 149] on div "05022906 - DENISE KIRCHNER FREI Endereço: R CESAR RENE WAGNER 10 Bairro: ALTO A…" at bounding box center [300, 136] width 601 height 272
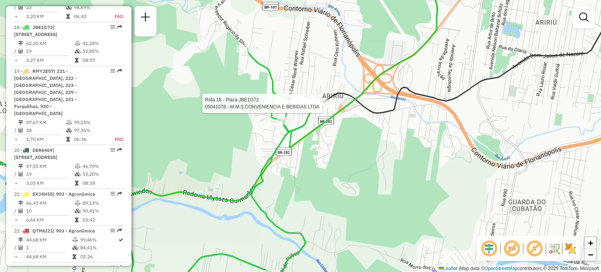
select select "**********"
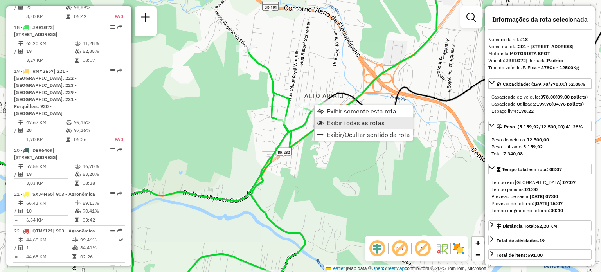
click at [326, 117] on link "Exibir todas as rotas" at bounding box center [364, 123] width 98 height 12
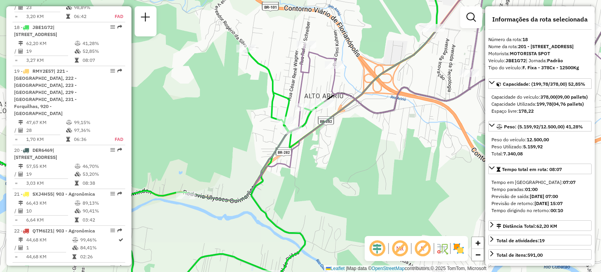
drag, startPoint x: 372, startPoint y: 123, endPoint x: 357, endPoint y: 128, distance: 15.5
click at [359, 128] on div "Janela de atendimento Grade de atendimento Capacidade Transportadoras Veículos …" at bounding box center [300, 136] width 601 height 272
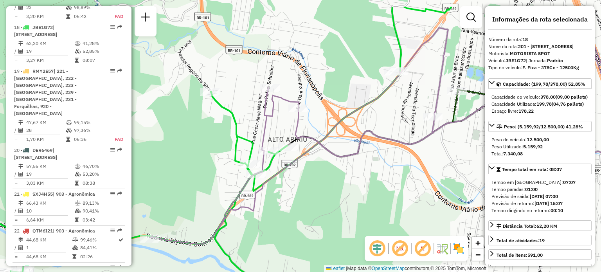
drag, startPoint x: 352, startPoint y: 75, endPoint x: 337, endPoint y: 104, distance: 32.8
click at [338, 103] on div "Janela de atendimento Grade de atendimento Capacidade Transportadoras Veículos …" at bounding box center [300, 136] width 601 height 272
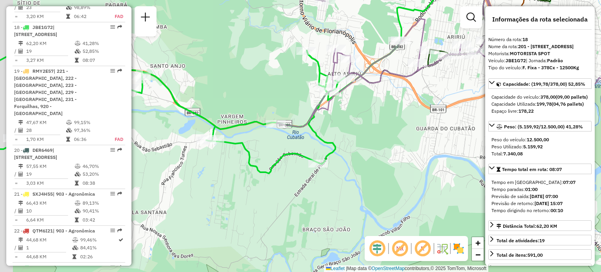
drag, startPoint x: 348, startPoint y: 171, endPoint x: 434, endPoint y: 97, distance: 113.3
click at [417, 104] on div "Janela de atendimento Grade de atendimento Capacidade Transportadoras Veículos …" at bounding box center [300, 136] width 601 height 272
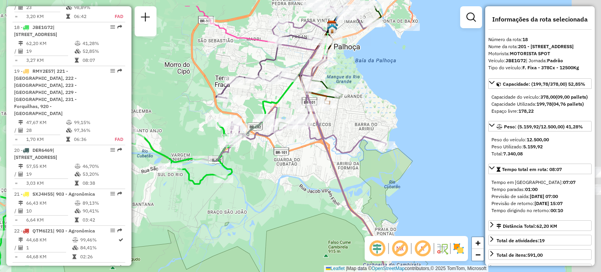
drag, startPoint x: 326, startPoint y: 140, endPoint x: 177, endPoint y: 193, distance: 158.3
click at [168, 202] on div "Janela de atendimento Grade de atendimento Capacidade Transportadoras Veículos …" at bounding box center [300, 136] width 601 height 272
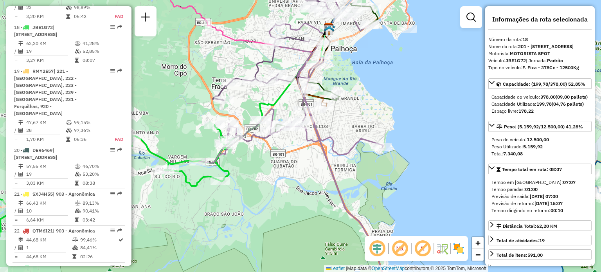
drag, startPoint x: 323, startPoint y: 147, endPoint x: 297, endPoint y: 87, distance: 65.2
click at [303, 89] on icon at bounding box center [294, 148] width 191 height 303
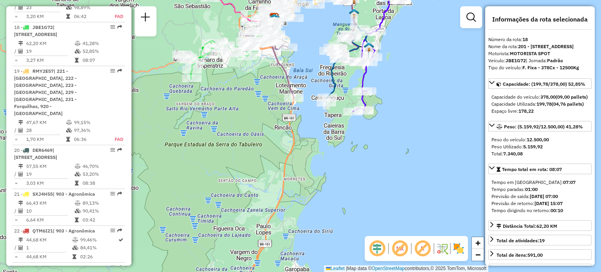
drag, startPoint x: 241, startPoint y: 95, endPoint x: 227, endPoint y: 168, distance: 74.9
click at [228, 146] on div "Janela de atendimento Grade de atendimento Capacidade Transportadoras Veículos …" at bounding box center [300, 136] width 601 height 272
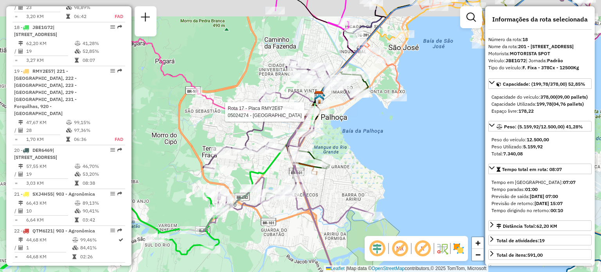
drag, startPoint x: 339, startPoint y: 97, endPoint x: 329, endPoint y: 115, distance: 20.5
click at [302, 116] on div at bounding box center [311, 112] width 20 height 8
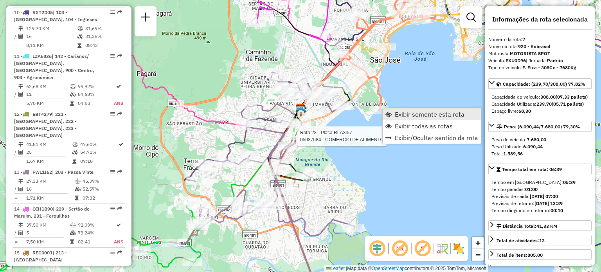
scroll to position [581, 0]
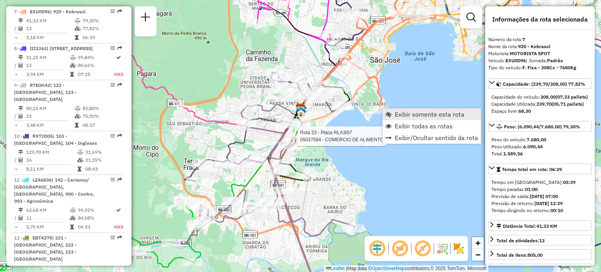
click at [396, 114] on span "Exibir somente esta rota" at bounding box center [430, 114] width 70 height 6
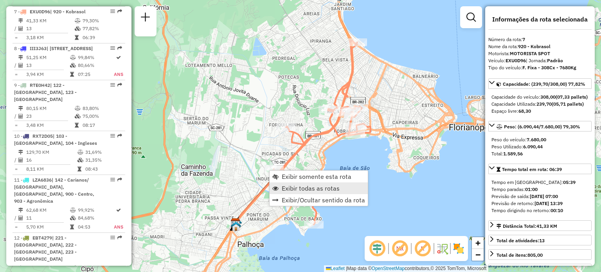
click at [287, 186] on span "Exibir todas as rotas" at bounding box center [311, 188] width 58 height 6
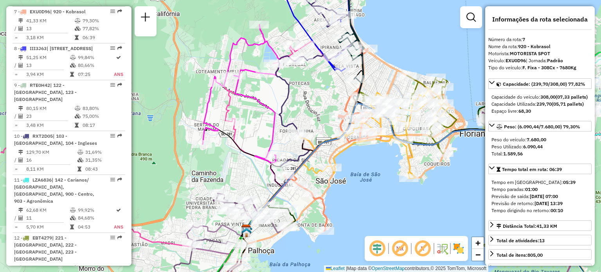
drag, startPoint x: 263, startPoint y: 87, endPoint x: 274, endPoint y: 94, distance: 12.3
click at [274, 94] on div "Janela de atendimento Grade de atendimento Capacidade Transportadoras Veículos …" at bounding box center [300, 136] width 601 height 272
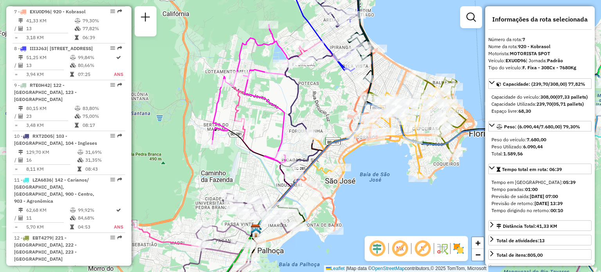
drag, startPoint x: 269, startPoint y: 101, endPoint x: 293, endPoint y: 103, distance: 23.9
click at [293, 103] on div "Janela de atendimento Grade de atendimento Capacidade Transportadoras Veículos …" at bounding box center [300, 136] width 601 height 272
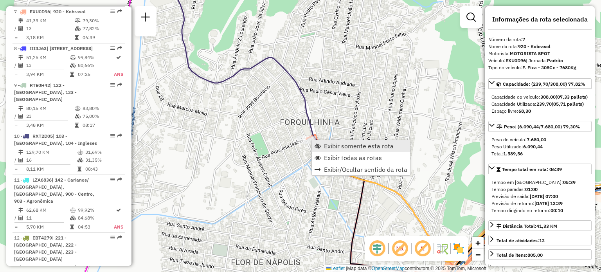
click at [331, 145] on span "Exibir somente esta rota" at bounding box center [359, 146] width 70 height 6
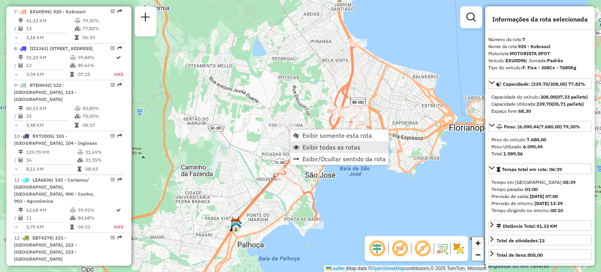
click at [300, 143] on link "Exibir todas as rotas" at bounding box center [340, 147] width 98 height 12
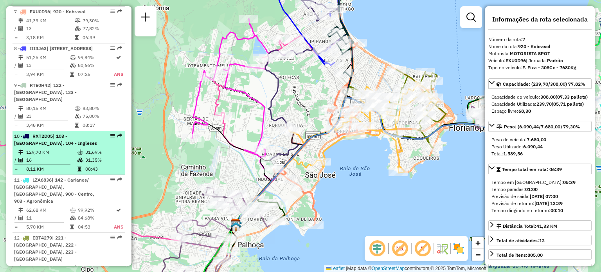
drag, startPoint x: 210, startPoint y: 120, endPoint x: 108, endPoint y: 144, distance: 105.0
click at [146, 135] on div "Janela de atendimento Grade de atendimento Capacidade Transportadoras Veículos …" at bounding box center [300, 136] width 601 height 272
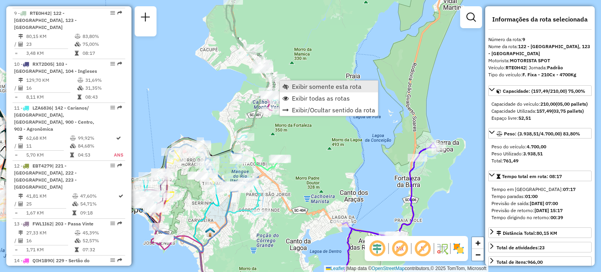
click at [288, 85] on span "Exibir somente esta rota" at bounding box center [286, 86] width 6 height 6
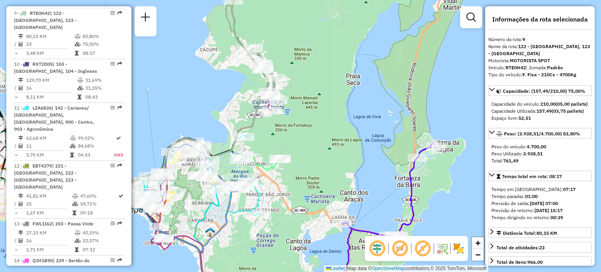
scroll to position [661, 0]
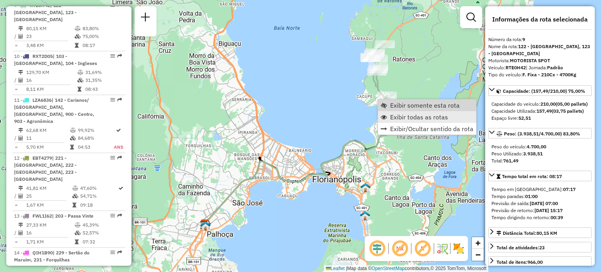
click at [394, 112] on link "Exibir todas as rotas" at bounding box center [427, 117] width 98 height 12
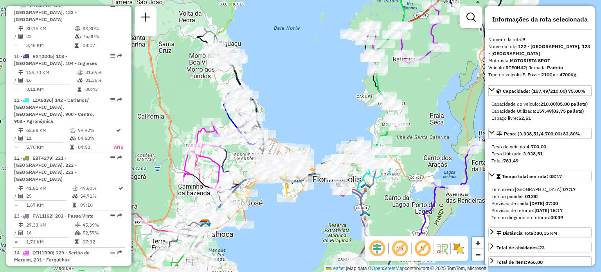
drag, startPoint x: 430, startPoint y: 73, endPoint x: 392, endPoint y: 98, distance: 45.5
click at [392, 98] on div "Rota 9 - Placa RTE0H42 05041587 - RP GASTRONOMIA E EVENTOS LTDA Rota 9 - Placa …" at bounding box center [300, 136] width 601 height 272
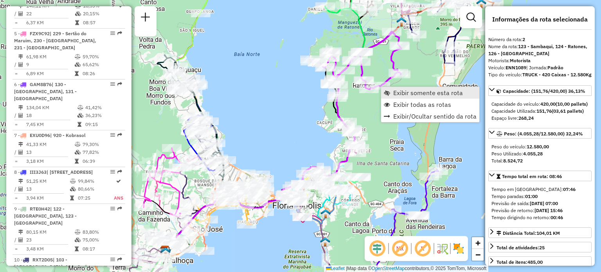
scroll to position [348, 0]
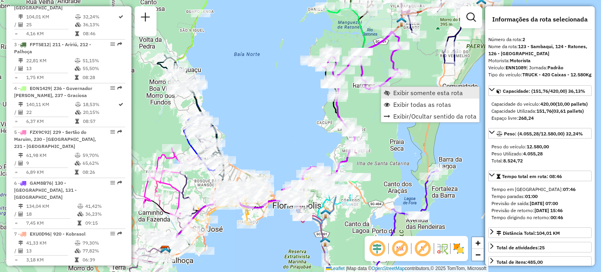
click at [395, 90] on span "Exibir somente esta rota" at bounding box center [429, 93] width 70 height 6
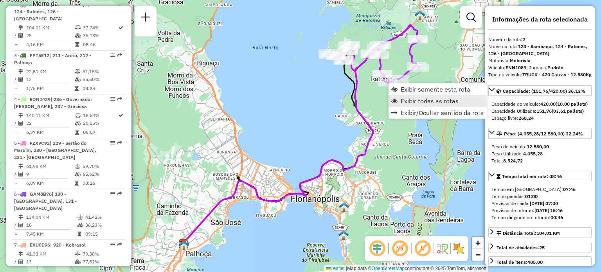
click at [403, 100] on span "Exibir todas as rotas" at bounding box center [430, 101] width 58 height 6
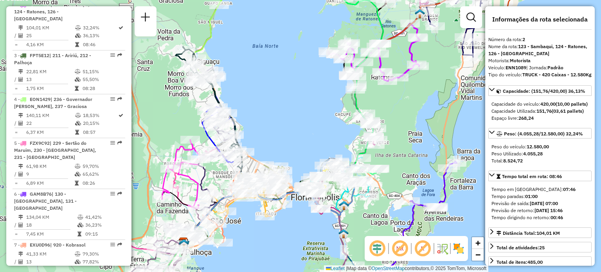
click at [308, 114] on div "Janela de atendimento Grade de atendimento Capacidade Transportadoras Veículos …" at bounding box center [300, 136] width 601 height 272
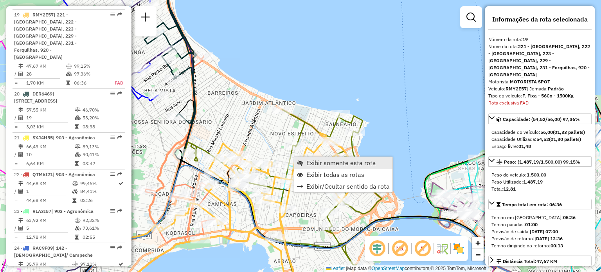
click at [310, 161] on span "Exibir somente esta rota" at bounding box center [342, 163] width 70 height 6
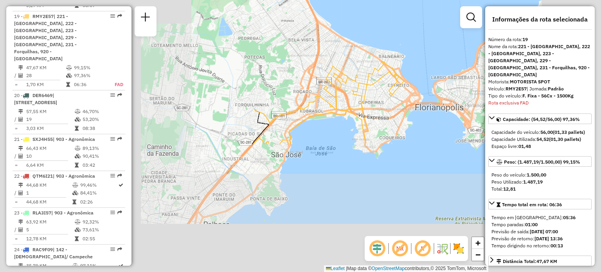
scroll to position [1127, 0]
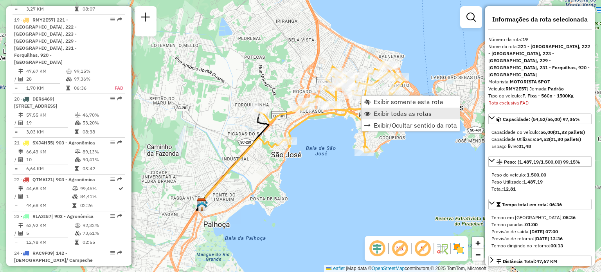
click at [371, 114] on link "Exibir todas as rotas" at bounding box center [411, 114] width 98 height 12
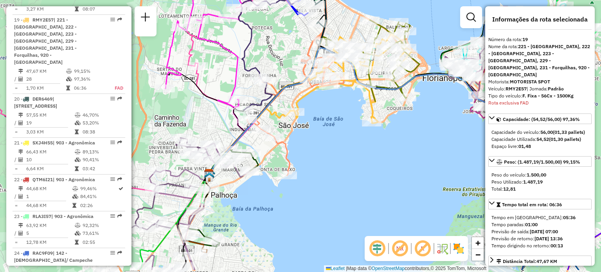
drag, startPoint x: 233, startPoint y: 212, endPoint x: 258, endPoint y: 159, distance: 58.3
click at [259, 158] on div "Janela de atendimento Grade de atendimento Capacidade Transportadoras Veículos …" at bounding box center [300, 136] width 601 height 272
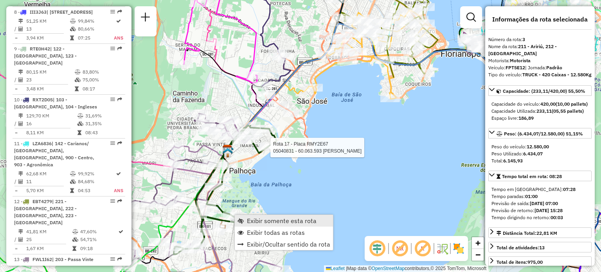
scroll to position [399, 0]
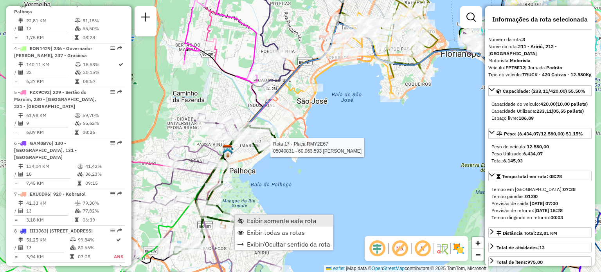
click at [248, 219] on span "Exibir somente esta rota" at bounding box center [282, 221] width 70 height 6
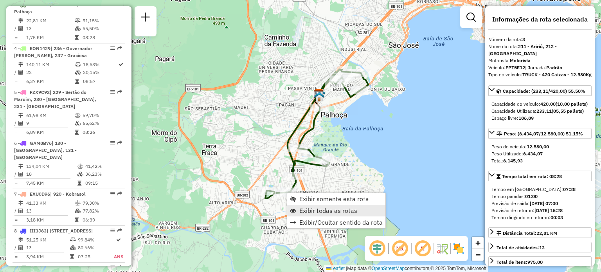
click at [307, 208] on span "Exibir todas as rotas" at bounding box center [329, 211] width 58 height 6
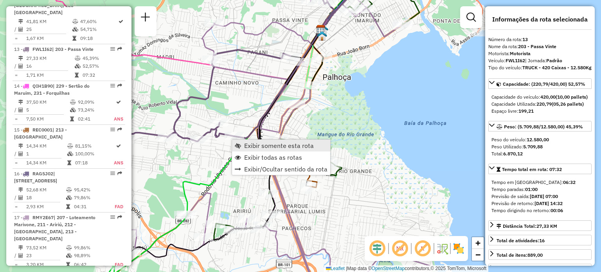
click at [244, 148] on span "Exibir somente esta rota" at bounding box center [279, 146] width 70 height 6
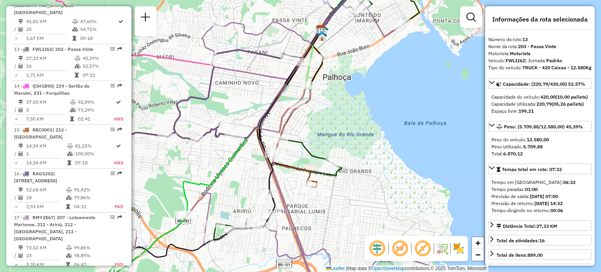
scroll to position [850, 0]
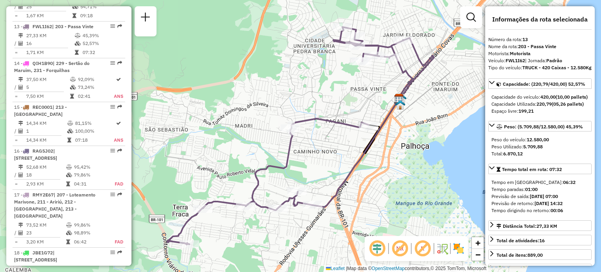
drag, startPoint x: 324, startPoint y: 167, endPoint x: 329, endPoint y: 177, distance: 11.2
click at [329, 177] on div "Janela de atendimento Grade de atendimento Capacidade Transportadoras Veículos …" at bounding box center [300, 136] width 601 height 272
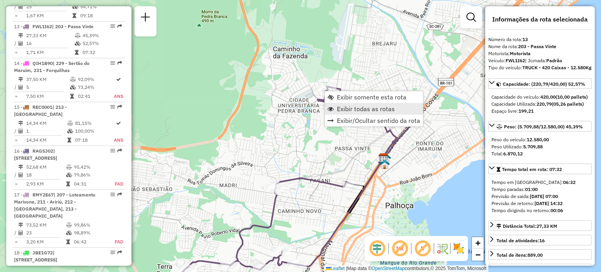
click at [349, 110] on span "Exibir todas as rotas" at bounding box center [366, 109] width 58 height 6
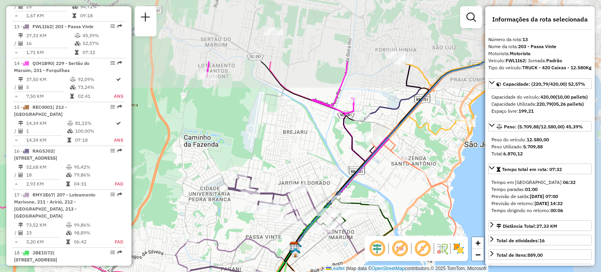
drag, startPoint x: 413, startPoint y: 71, endPoint x: 326, endPoint y: 156, distance: 121.3
click at [324, 161] on div "Janela de atendimento Grade de atendimento Capacidade Transportadoras Veículos …" at bounding box center [300, 136] width 601 height 272
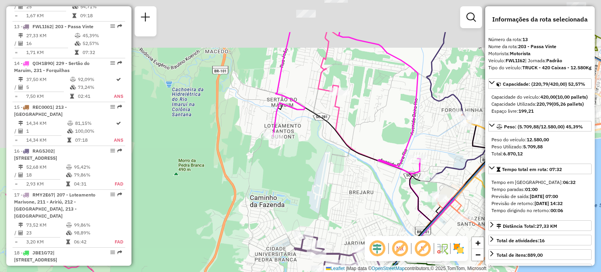
drag, startPoint x: 318, startPoint y: 106, endPoint x: 382, endPoint y: 154, distance: 80.3
click at [384, 152] on div "Janela de atendimento Grade de atendimento Capacidade Transportadoras Veículos …" at bounding box center [300, 136] width 601 height 272
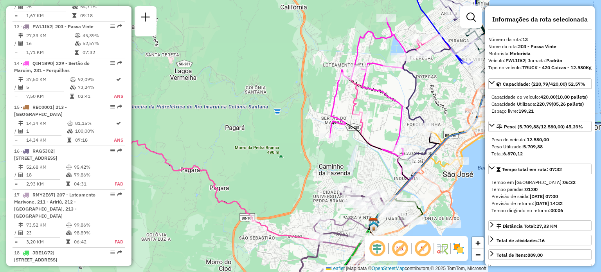
drag, startPoint x: 268, startPoint y: 121, endPoint x: 162, endPoint y: 102, distance: 107.7
click at [163, 100] on div "Janela de atendimento Grade de atendimento Capacidade Transportadoras Veículos …" at bounding box center [300, 136] width 601 height 272
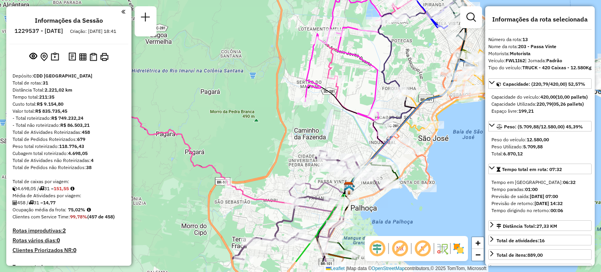
select select "**********"
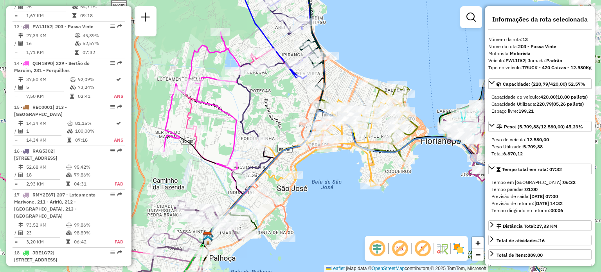
click at [204, 99] on div "Janela de atendimento Grade de atendimento Capacidade Transportadoras Veículos …" at bounding box center [300, 136] width 601 height 272
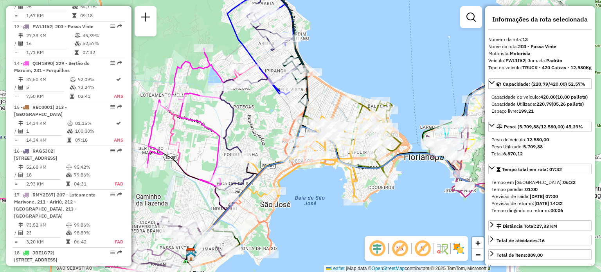
drag, startPoint x: 249, startPoint y: 111, endPoint x: 250, endPoint y: 166, distance: 55.2
click at [247, 170] on div "Janela de atendimento Grade de atendimento Capacidade Transportadoras Veículos …" at bounding box center [300, 136] width 601 height 272
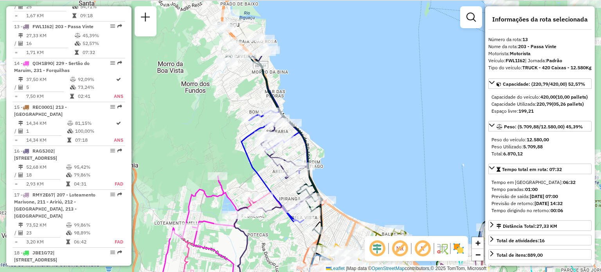
drag, startPoint x: 232, startPoint y: 22, endPoint x: 251, endPoint y: 131, distance: 111.3
click at [251, 132] on div "Rota 8 - Placa III3J63 05027804 - Mercocentro CD Janela de atendimento Grade de…" at bounding box center [300, 136] width 601 height 272
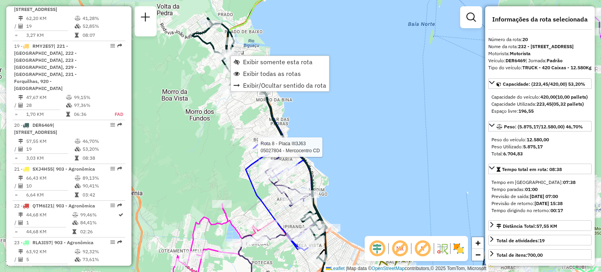
scroll to position [1185, 0]
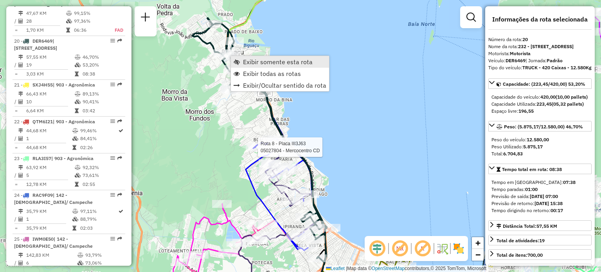
click at [232, 62] on link "Exibir somente esta rota" at bounding box center [280, 62] width 98 height 12
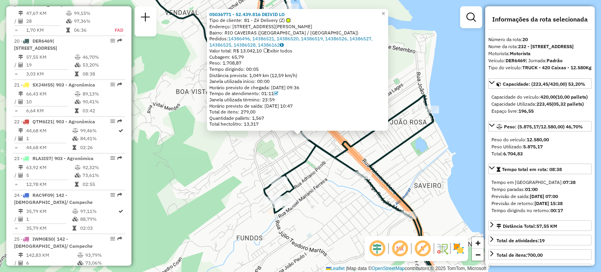
click at [237, 186] on div "05036771 - 52.439.816 DEIVID LO Tipo de cliente: 81 - Zé Delivery (Z) Endereço:…" at bounding box center [300, 136] width 601 height 272
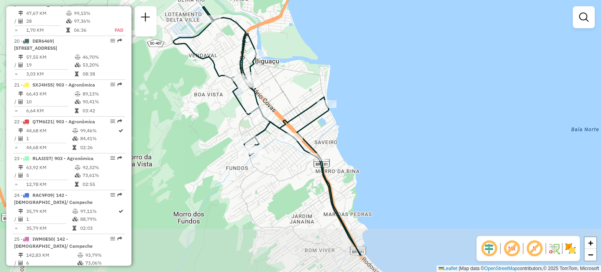
drag, startPoint x: 282, startPoint y: 155, endPoint x: 258, endPoint y: 141, distance: 28.1
click at [280, 140] on div "Janela de atendimento Grade de atendimento Capacidade Transportadoras Veículos …" at bounding box center [300, 136] width 601 height 272
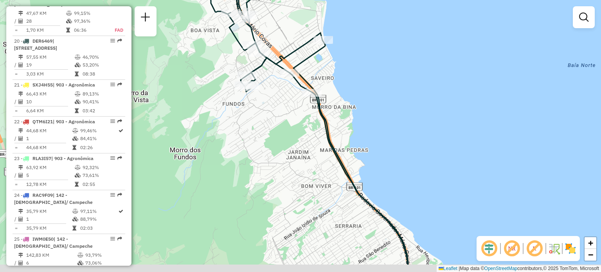
drag, startPoint x: 270, startPoint y: 177, endPoint x: 266, endPoint y: 138, distance: 39.0
click at [269, 151] on div "Janela de atendimento Grade de atendimento Capacidade Transportadoras Veículos …" at bounding box center [300, 136] width 601 height 272
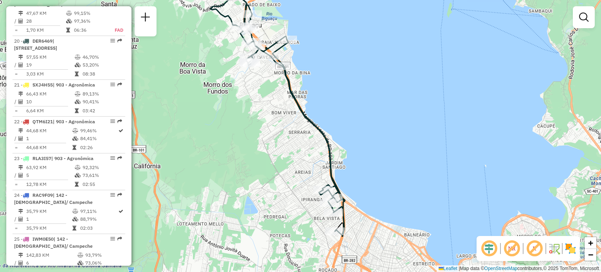
drag, startPoint x: 305, startPoint y: 192, endPoint x: 287, endPoint y: 105, distance: 89.3
click at [287, 105] on div "Janela de atendimento Grade de atendimento Capacidade Transportadoras Veículos …" at bounding box center [300, 136] width 601 height 272
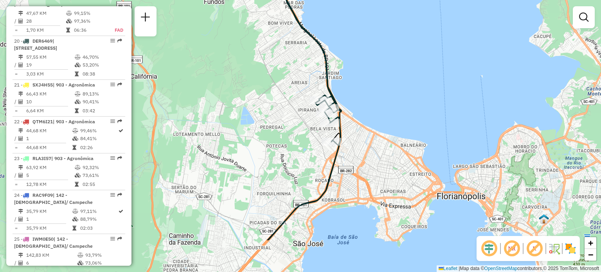
drag, startPoint x: 334, startPoint y: 209, endPoint x: 338, endPoint y: 148, distance: 61.6
click at [338, 148] on icon at bounding box center [304, 170] width 73 height 140
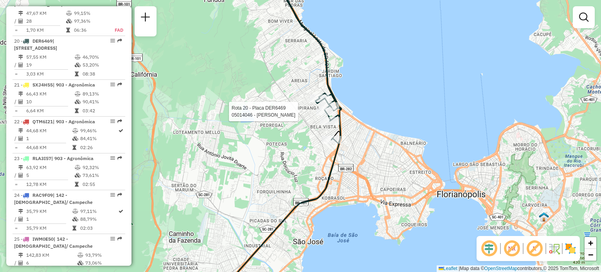
select select "**********"
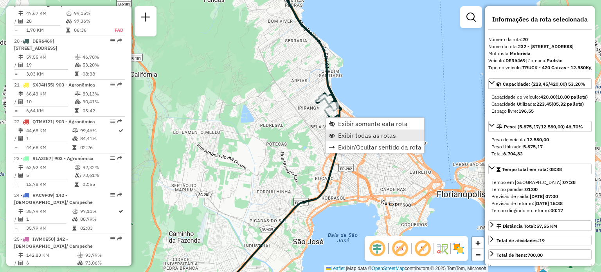
click at [343, 134] on span "Exibir todas as rotas" at bounding box center [367, 135] width 58 height 6
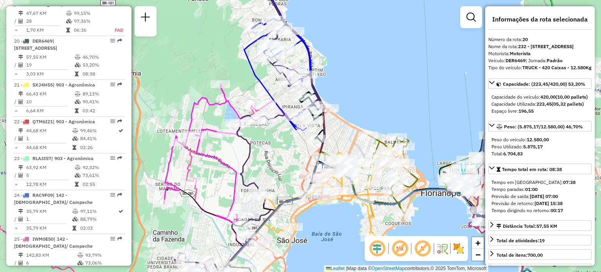
drag, startPoint x: 396, startPoint y: 103, endPoint x: 280, endPoint y: 95, distance: 117.0
click at [291, 90] on div "Janela de atendimento Grade de atendimento Capacidade Transportadoras Veículos …" at bounding box center [300, 136] width 601 height 272
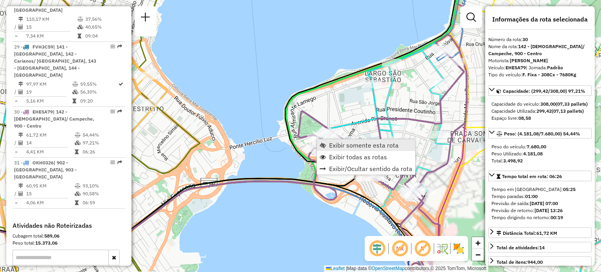
click at [331, 144] on span "Exibir somente esta rota" at bounding box center [364, 145] width 70 height 6
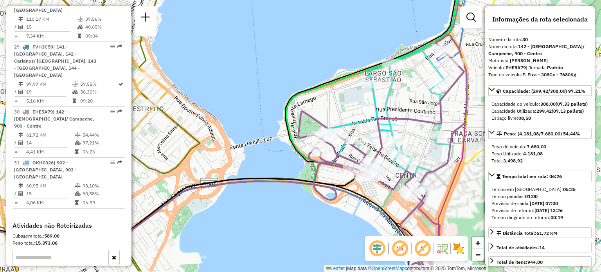
scroll to position [1651, 0]
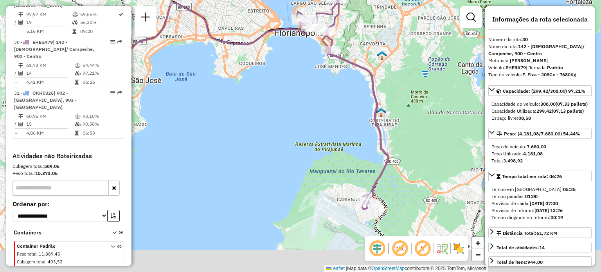
drag, startPoint x: 388, startPoint y: 106, endPoint x: 302, endPoint y: 84, distance: 88.2
click at [309, 70] on div "Janela de atendimento Grade de atendimento Capacidade Transportadoras Veículos …" at bounding box center [300, 136] width 601 height 272
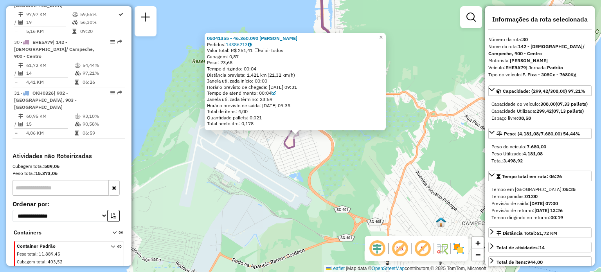
drag, startPoint x: 379, startPoint y: 177, endPoint x: 366, endPoint y: 173, distance: 14.3
click at [374, 173] on div "05041355 - 46.360.090 ANA PAULA MARTINS Pedidos: 14386213 Valor total: R$ 251,4…" at bounding box center [300, 136] width 601 height 272
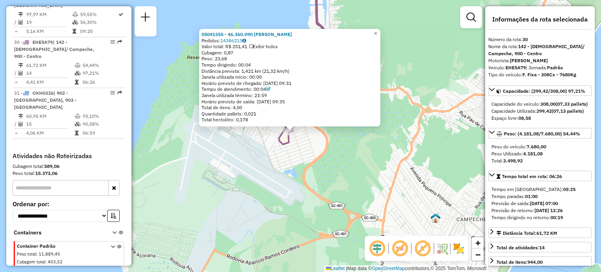
click at [345, 170] on div "05041355 - 46.360.090 ANA PAULA MARTINS Pedidos: 14386213 Valor total: R$ 251,4…" at bounding box center [300, 136] width 601 height 272
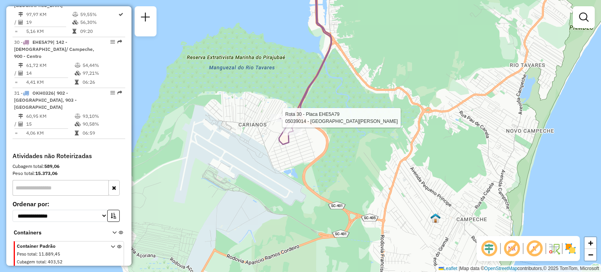
select select "**********"
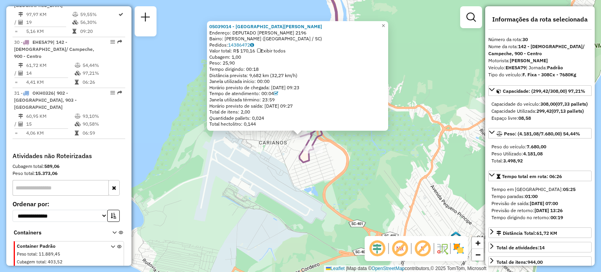
click at [432, 78] on div "05039014 - MAYCOL CASANOVA Endereço: DEPUTADO DIOMICIO FREITAS 2196 Bairro: CAR…" at bounding box center [300, 136] width 601 height 272
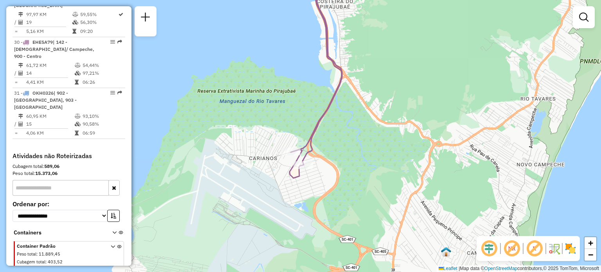
drag, startPoint x: 364, startPoint y: 88, endPoint x: 347, endPoint y: 112, distance: 29.5
click at [349, 112] on div "Janela de atendimento Grade de atendimento Capacidade Transportadoras Veículos …" at bounding box center [300, 136] width 601 height 272
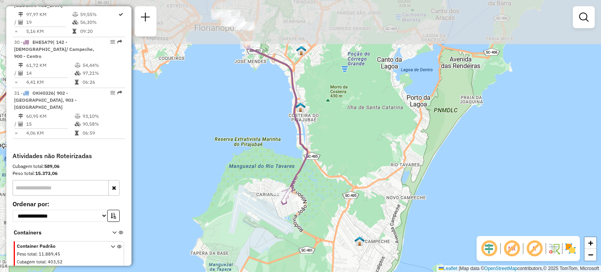
drag, startPoint x: 326, startPoint y: 73, endPoint x: 307, endPoint y: 128, distance: 58.6
click at [307, 128] on div "Janela de atendimento Grade de atendimento Capacidade Transportadoras Veículos …" at bounding box center [300, 136] width 601 height 272
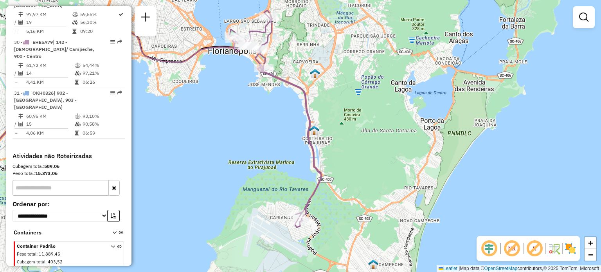
drag, startPoint x: 275, startPoint y: 52, endPoint x: 293, endPoint y: 87, distance: 39.1
click at [294, 85] on div "Janela de atendimento Grade de atendimento Capacidade Transportadoras Veículos …" at bounding box center [300, 136] width 601 height 272
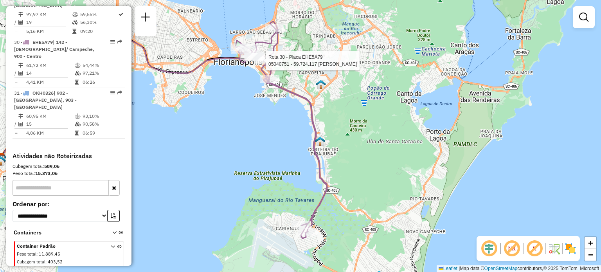
select select "**********"
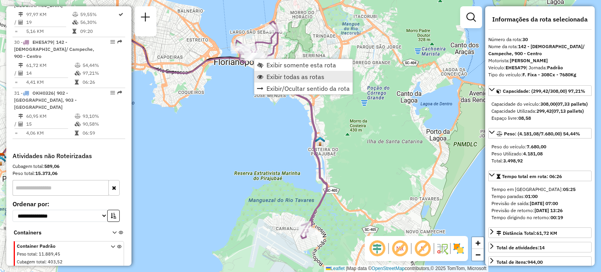
click at [285, 74] on span "Exibir todas as rotas" at bounding box center [296, 77] width 58 height 6
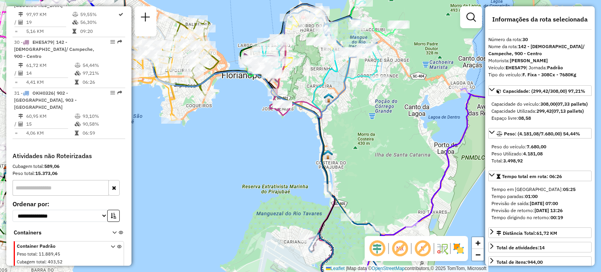
drag, startPoint x: 318, startPoint y: 134, endPoint x: 339, endPoint y: 166, distance: 38.6
click at [339, 166] on icon at bounding box center [204, 179] width 391 height 268
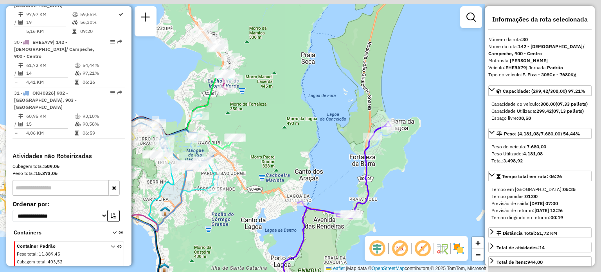
drag, startPoint x: 398, startPoint y: 67, endPoint x: 177, endPoint y: 189, distance: 252.4
click at [172, 190] on div "Janela de atendimento Grade de atendimento Capacidade Transportadoras Veículos …" at bounding box center [300, 136] width 601 height 272
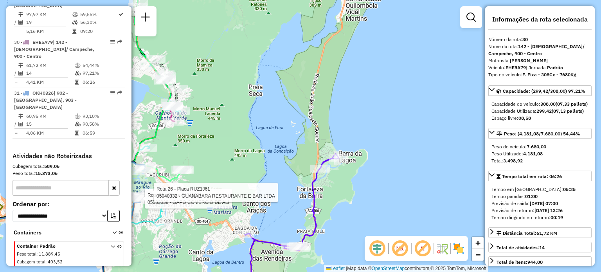
drag, startPoint x: 249, startPoint y: 120, endPoint x: 249, endPoint y: 224, distance: 103.4
click at [249, 220] on div "Rota 31 - Placa OKH0326 05033038 - GAPO COMERCIO DE ALI Rota 26 - Placa RUZ1J61…" at bounding box center [300, 136] width 601 height 272
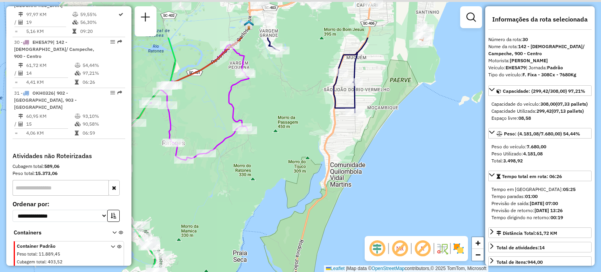
drag, startPoint x: 294, startPoint y: 145, endPoint x: 279, endPoint y: 214, distance: 70.6
click at [280, 209] on div "Rota 31 - Placa OKH0326 05033038 - GAPO COMERCIO DE ALI Rota 26 - Placa RUZ1J61…" at bounding box center [300, 136] width 601 height 272
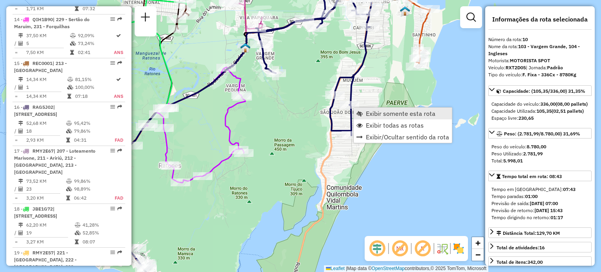
scroll to position [705, 0]
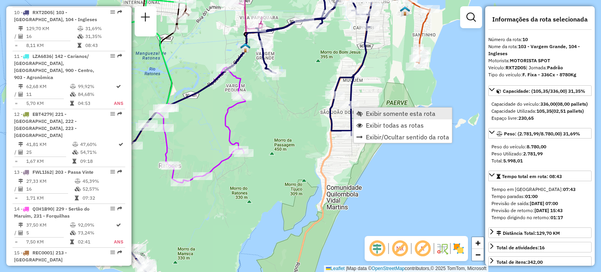
click at [370, 111] on span "Exibir somente esta rota" at bounding box center [401, 113] width 70 height 6
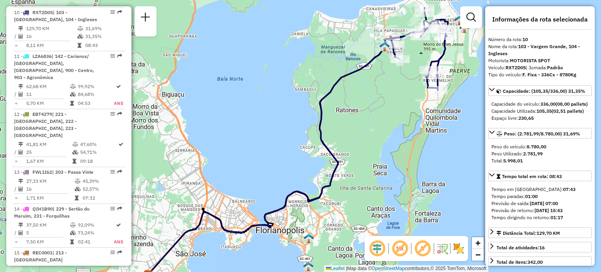
drag, startPoint x: 387, startPoint y: 76, endPoint x: 275, endPoint y: 168, distance: 145.0
click at [275, 168] on div "Janela de atendimento Grade de atendimento Capacidade Transportadoras Veículos …" at bounding box center [300, 136] width 601 height 272
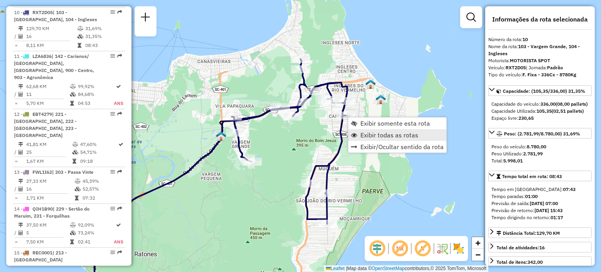
click at [362, 132] on span "Exibir todas as rotas" at bounding box center [390, 135] width 58 height 6
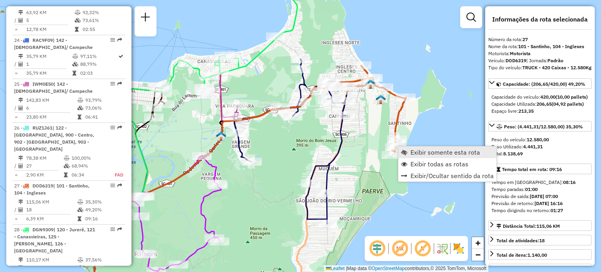
scroll to position [1499, 0]
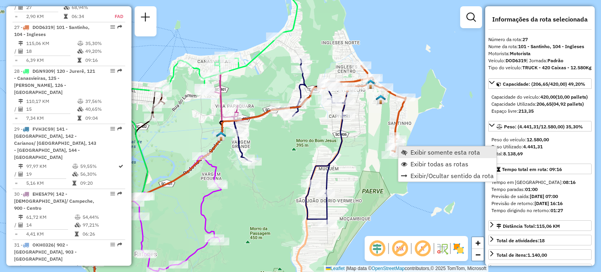
click at [415, 151] on span "Exibir somente esta rota" at bounding box center [446, 152] width 70 height 6
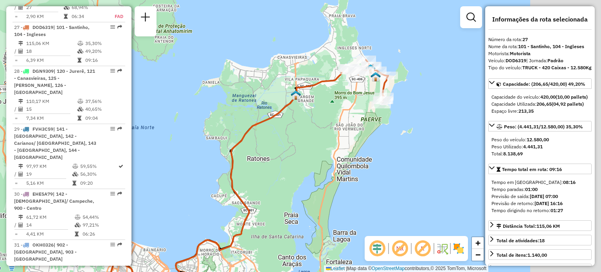
drag, startPoint x: 397, startPoint y: 81, endPoint x: 283, endPoint y: 158, distance: 138.2
click at [284, 157] on div "Janela de atendimento Grade de atendimento Capacidade Transportadoras Veículos …" at bounding box center [300, 136] width 601 height 272
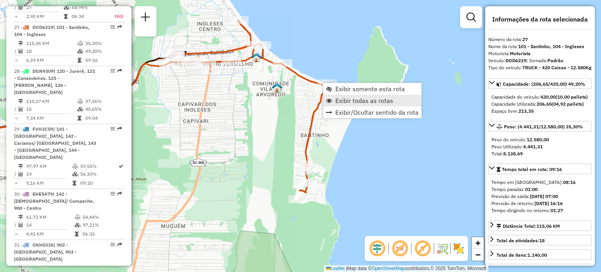
click at [345, 103] on span "Exibir todas as rotas" at bounding box center [365, 100] width 58 height 6
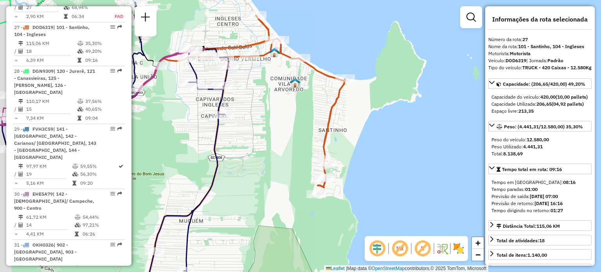
drag, startPoint x: 246, startPoint y: 141, endPoint x: 452, endPoint y: 125, distance: 206.6
click at [452, 125] on div "Janela de atendimento Grade de atendimento Capacidade Transportadoras Veículos …" at bounding box center [300, 136] width 601 height 272
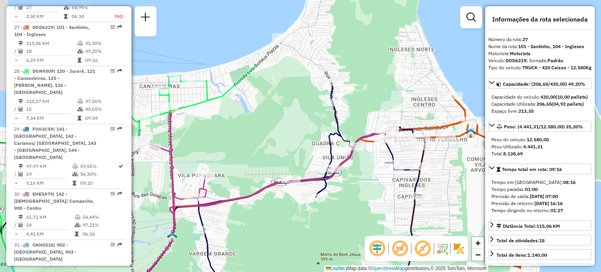
drag, startPoint x: 336, startPoint y: 112, endPoint x: 341, endPoint y: 200, distance: 88.3
click at [341, 203] on div "Janela de atendimento Grade de atendimento Capacidade Transportadoras Veículos …" at bounding box center [300, 136] width 601 height 272
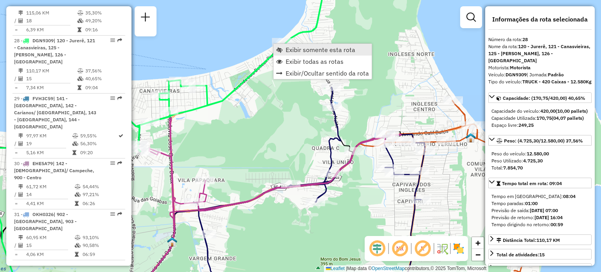
scroll to position [1542, 0]
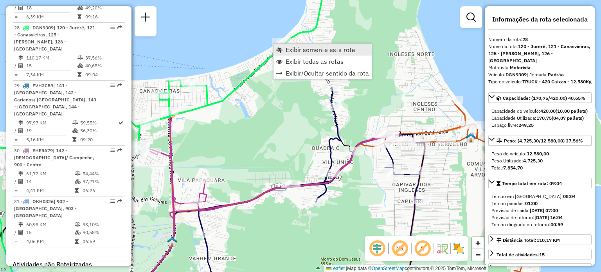
click at [292, 50] on span "Exibir somente esta rota" at bounding box center [321, 50] width 70 height 6
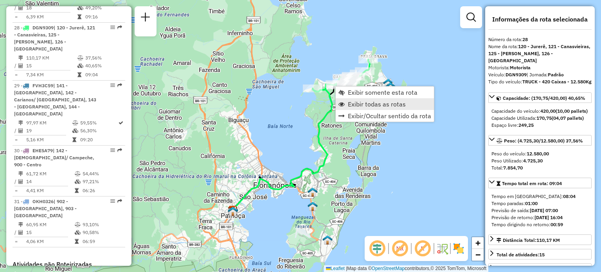
click at [372, 108] on link "Exibir todas as rotas" at bounding box center [385, 104] width 98 height 12
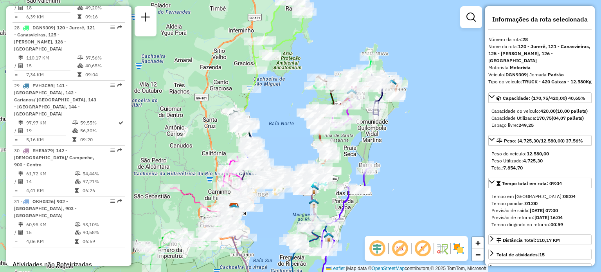
drag, startPoint x: 281, startPoint y: 153, endPoint x: 291, endPoint y: 131, distance: 24.9
click at [308, 135] on div "Janela de atendimento Grade de atendimento Capacidade Transportadoras Veículos …" at bounding box center [300, 136] width 601 height 272
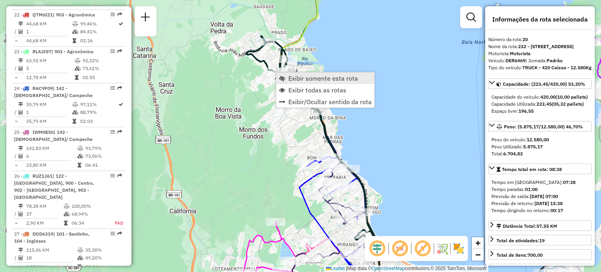
scroll to position [1185, 0]
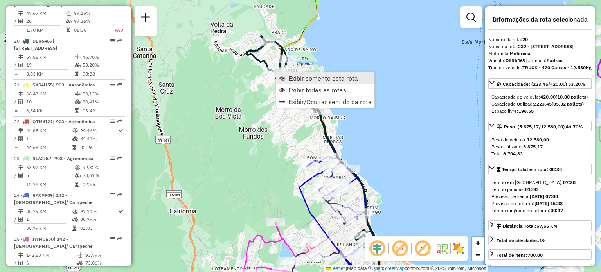
click at [290, 78] on span "Exibir somente esta rota" at bounding box center [324, 78] width 70 height 6
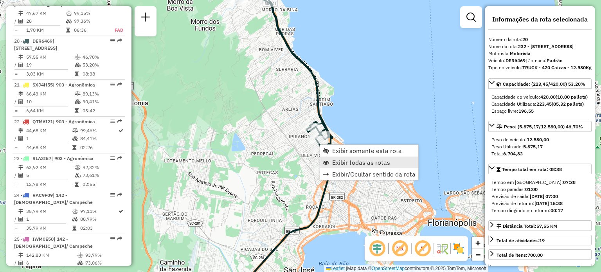
click at [339, 159] on span "Exibir todas as rotas" at bounding box center [361, 162] width 58 height 6
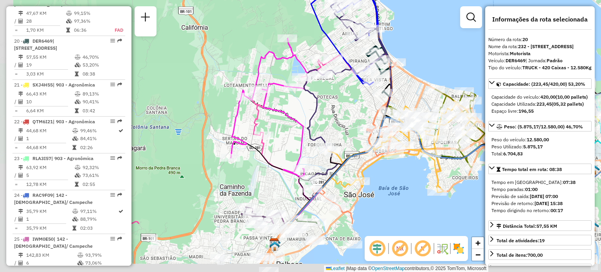
drag, startPoint x: 259, startPoint y: 193, endPoint x: 321, endPoint y: 115, distance: 100.0
click at [321, 115] on div "Janela de atendimento Grade de atendimento Capacidade Transportadoras Veículos …" at bounding box center [300, 136] width 601 height 272
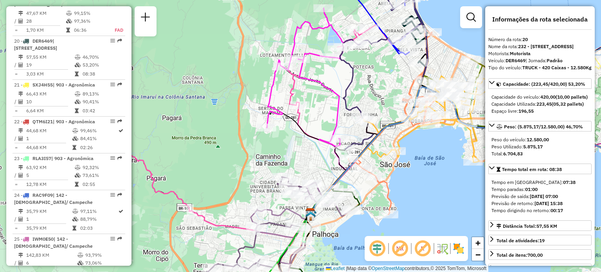
drag, startPoint x: 276, startPoint y: 176, endPoint x: 310, endPoint y: 148, distance: 44.0
click at [310, 148] on div "Janela de atendimento Grade de atendimento Capacidade Transportadoras Veículos …" at bounding box center [300, 136] width 601 height 272
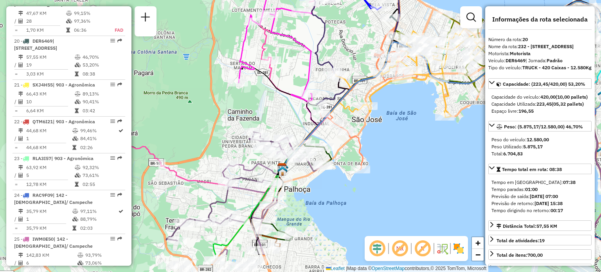
drag, startPoint x: 319, startPoint y: 156, endPoint x: 288, endPoint y: 100, distance: 64.3
click at [289, 101] on div "Janela de atendimento Grade de atendimento Capacidade Transportadoras Veículos …" at bounding box center [300, 136] width 601 height 272
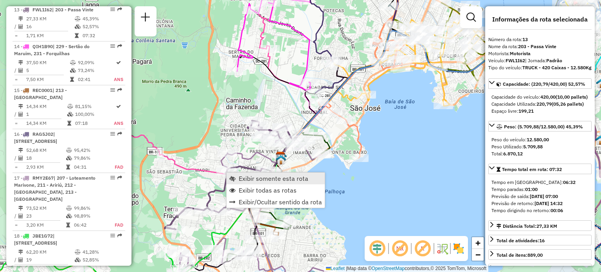
scroll to position [850, 0]
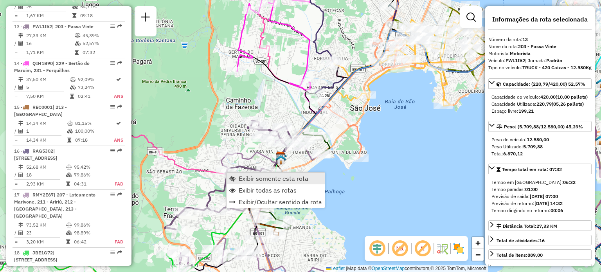
click at [240, 178] on span "Exibir somente esta rota" at bounding box center [274, 178] width 70 height 6
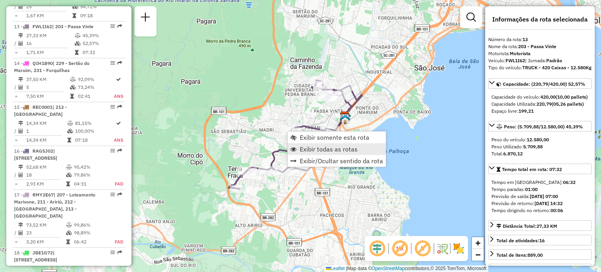
click at [299, 146] on link "Exibir todas as rotas" at bounding box center [337, 149] width 98 height 12
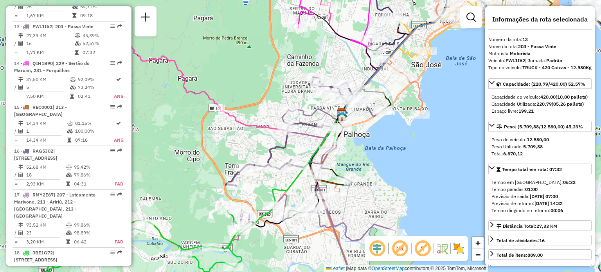
drag, startPoint x: 269, startPoint y: 147, endPoint x: 238, endPoint y: 79, distance: 74.1
click at [239, 81] on div "Janela de atendimento Grade de atendimento Capacidade Transportadoras Veículos …" at bounding box center [300, 136] width 601 height 272
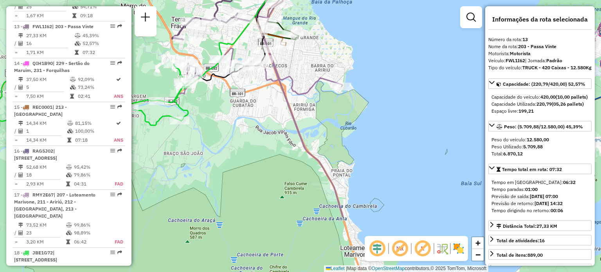
drag, startPoint x: 342, startPoint y: 188, endPoint x: 316, endPoint y: 105, distance: 86.1
click at [316, 105] on div "Janela de atendimento Grade de atendimento Capacidade Transportadoras Veículos …" at bounding box center [300, 136] width 601 height 272
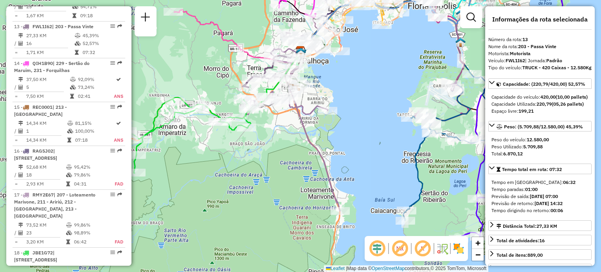
drag, startPoint x: 347, startPoint y: 175, endPoint x: 335, endPoint y: 151, distance: 27.3
click at [335, 151] on div "Janela de atendimento Grade de atendimento Capacidade Transportadoras Veículos …" at bounding box center [300, 136] width 601 height 272
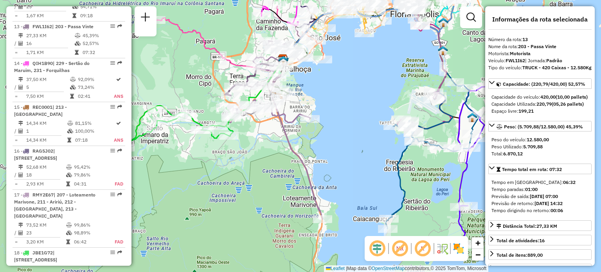
drag, startPoint x: 338, startPoint y: 137, endPoint x: 332, endPoint y: 175, distance: 38.0
click at [333, 174] on div "Janela de atendimento Grade de atendimento Capacidade Transportadoras Veículos …" at bounding box center [300, 136] width 601 height 272
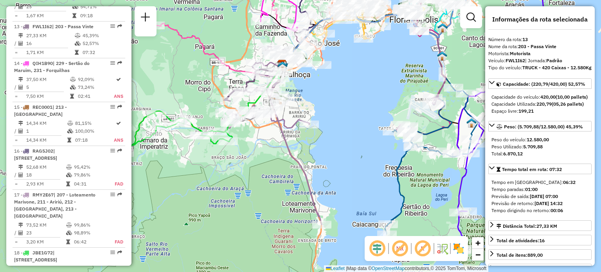
drag, startPoint x: 352, startPoint y: 120, endPoint x: 325, endPoint y: 191, distance: 75.8
click at [329, 190] on div "Janela de atendimento Grade de atendimento Capacidade Transportadoras Veículos …" at bounding box center [300, 136] width 601 height 272
